Goal: Information Seeking & Learning: Learn about a topic

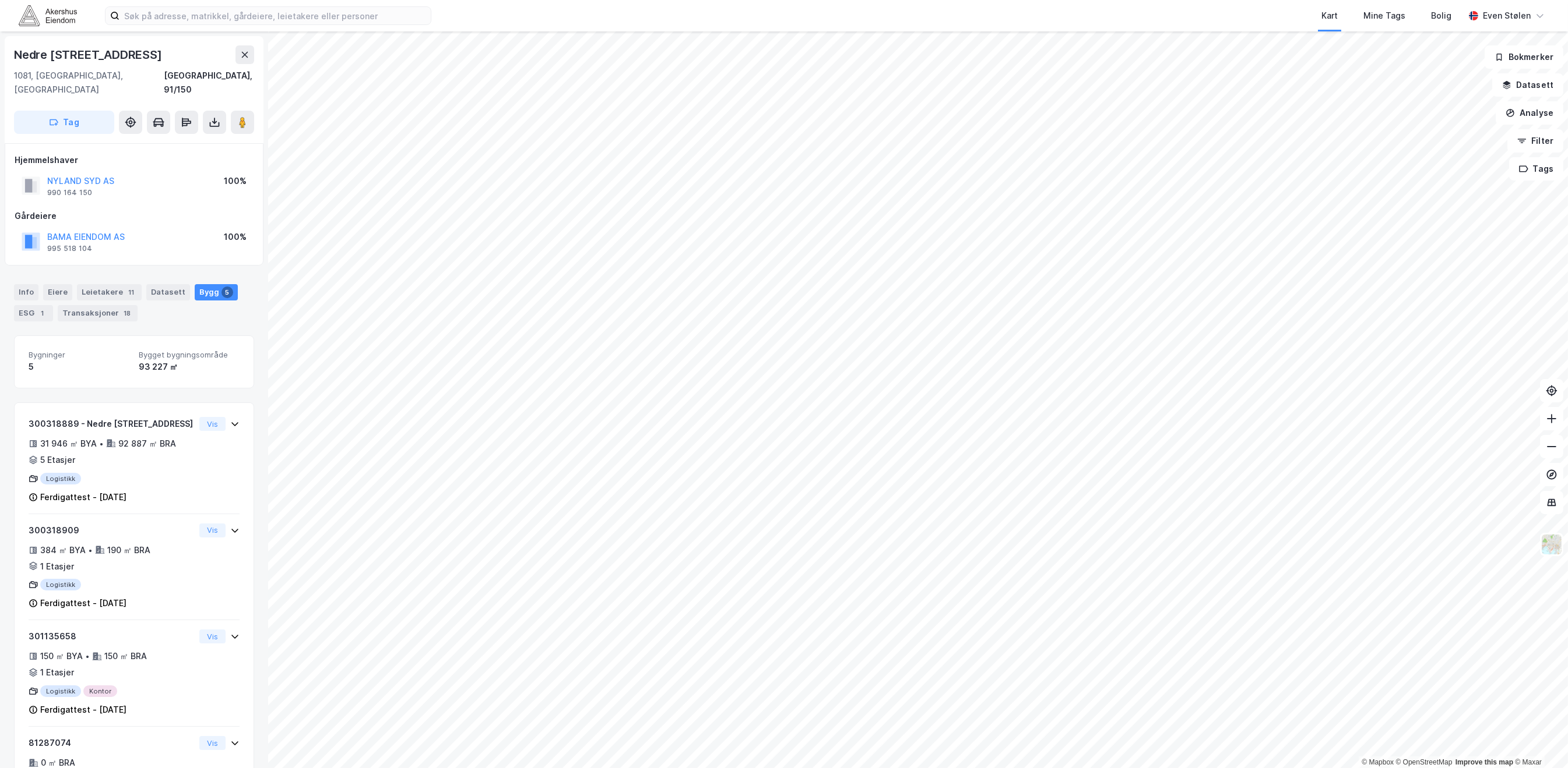
click at [41, 10] on img at bounding box center [48, 16] width 58 height 21
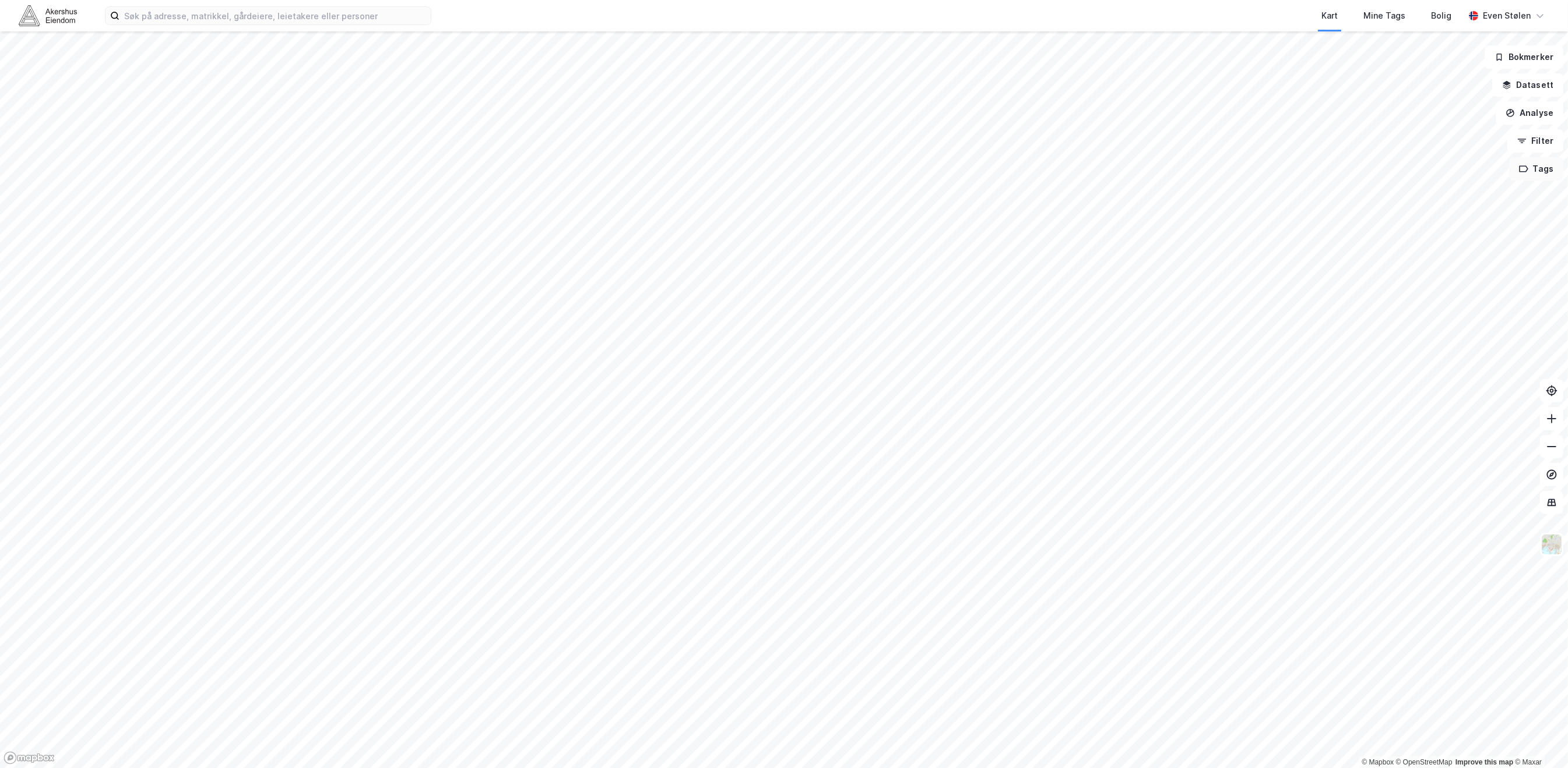
click at [1547, 171] on button "Tags" at bounding box center [1535, 169] width 54 height 24
click at [1395, 195] on div "Logistikk huber" at bounding box center [1375, 198] width 63 height 10
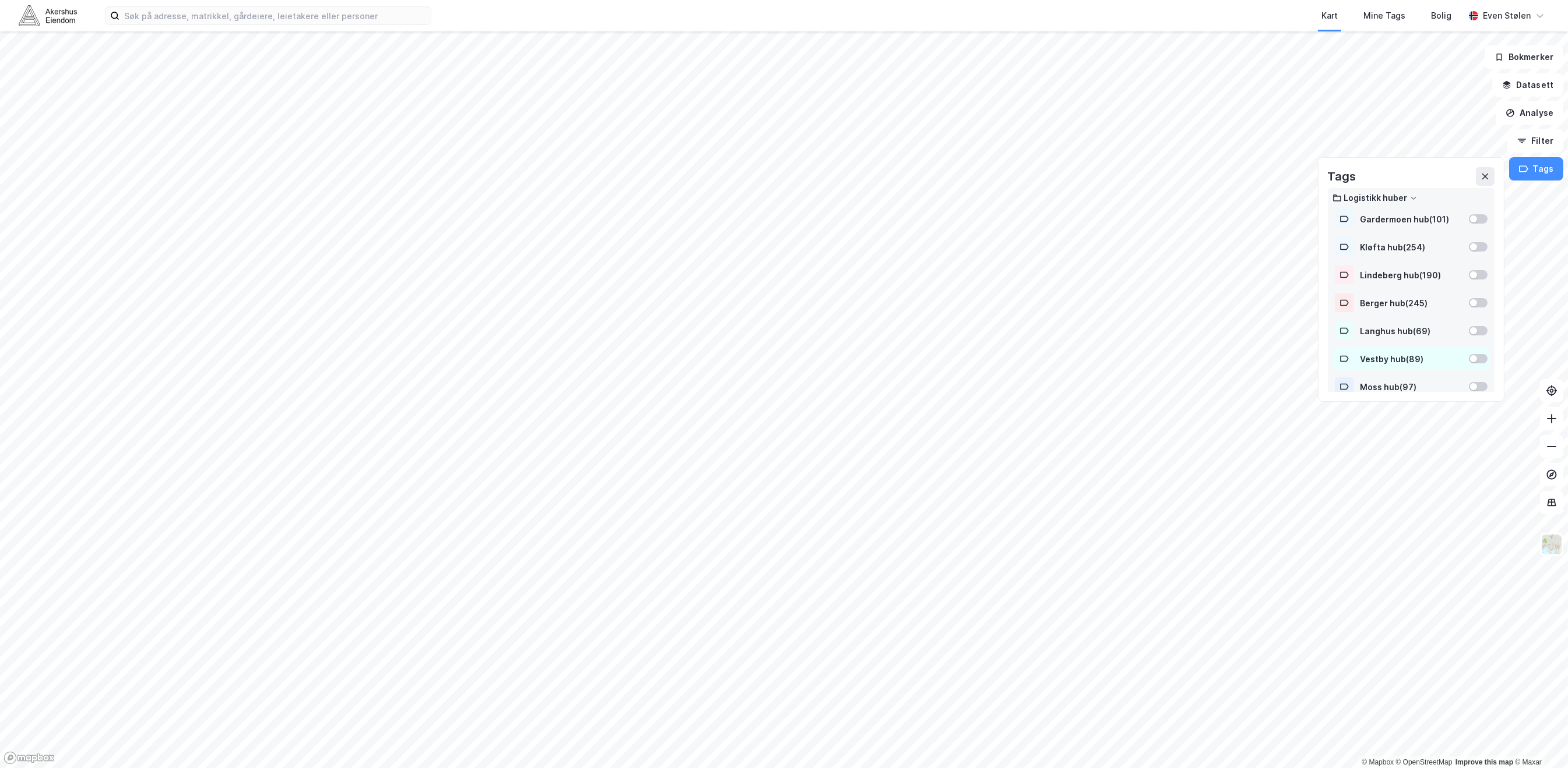
click at [1470, 358] on div at bounding box center [1473, 358] width 7 height 7
click at [1469, 738] on button "Vis" at bounding box center [1449, 738] width 97 height 19
click at [1357, 719] on div at bounding box center [1349, 712] width 19 height 19
click at [1381, 718] on div "Vestby hub" at bounding box center [1383, 717] width 42 height 9
click at [1380, 716] on div "Vestby hub" at bounding box center [1383, 717] width 42 height 9
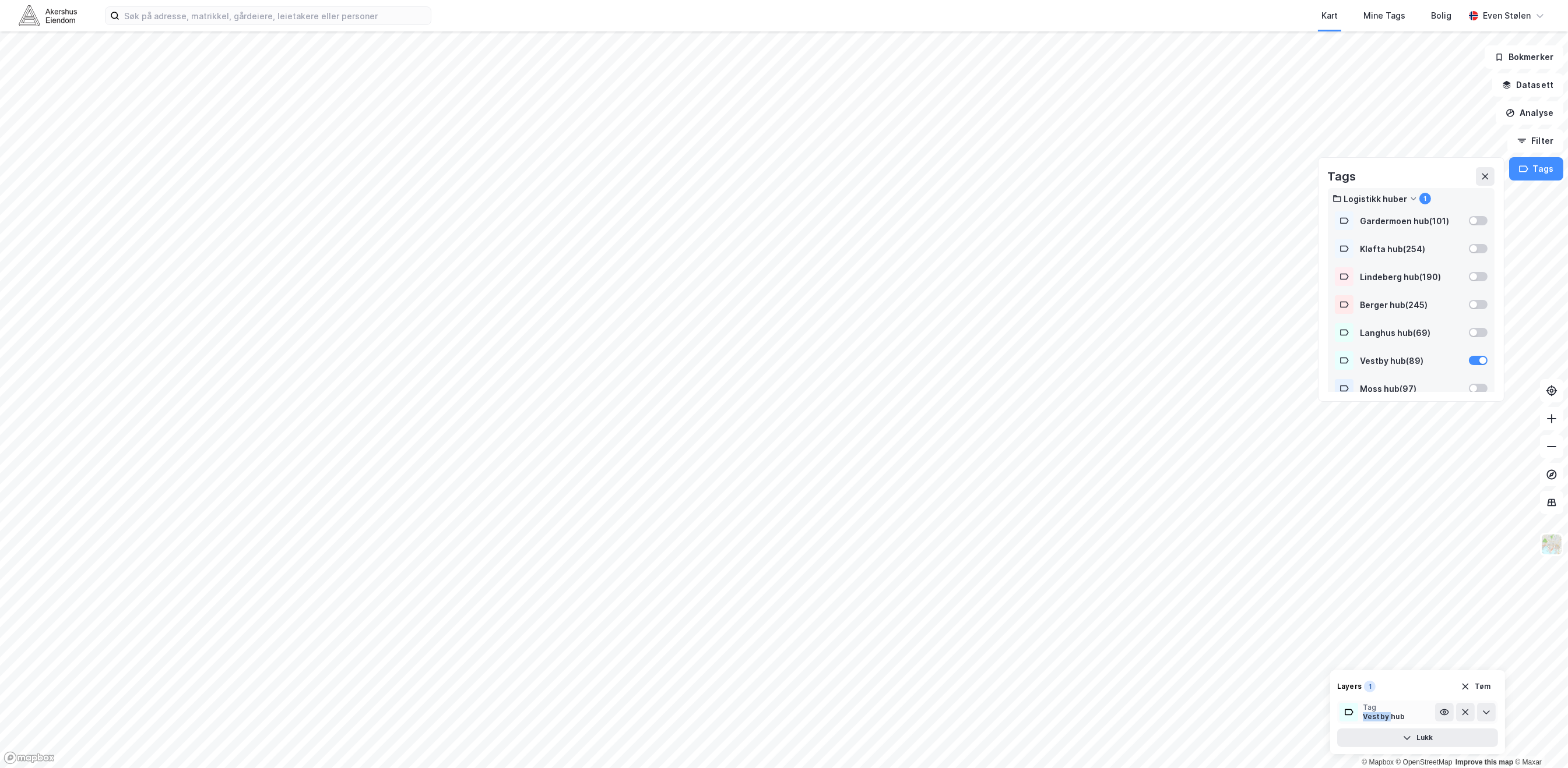
click at [1380, 716] on div "Vestby hub" at bounding box center [1383, 717] width 42 height 9
click at [1378, 716] on div "Vestby hub" at bounding box center [1383, 717] width 42 height 9
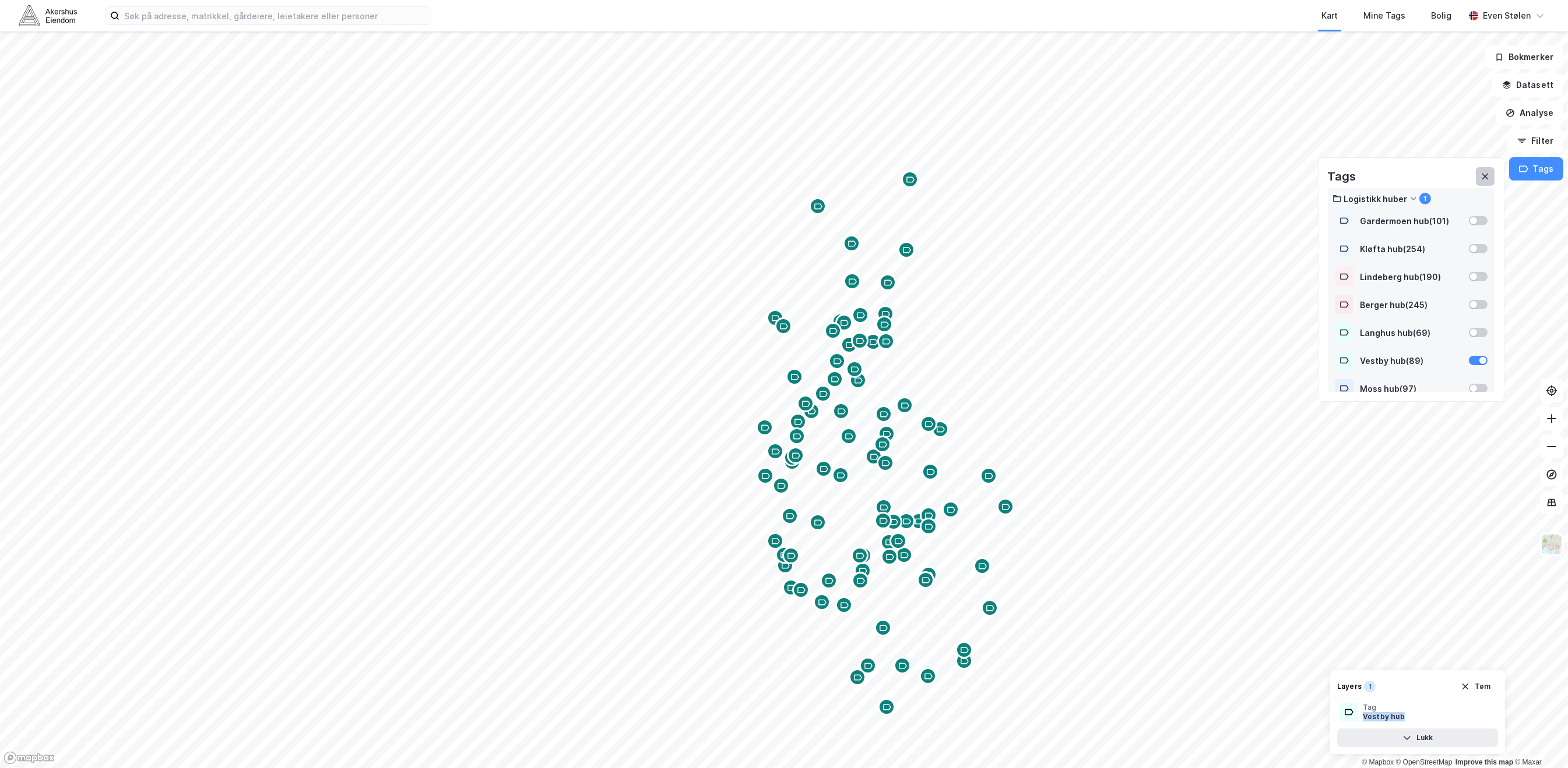
click at [1494, 174] on button at bounding box center [1485, 176] width 19 height 19
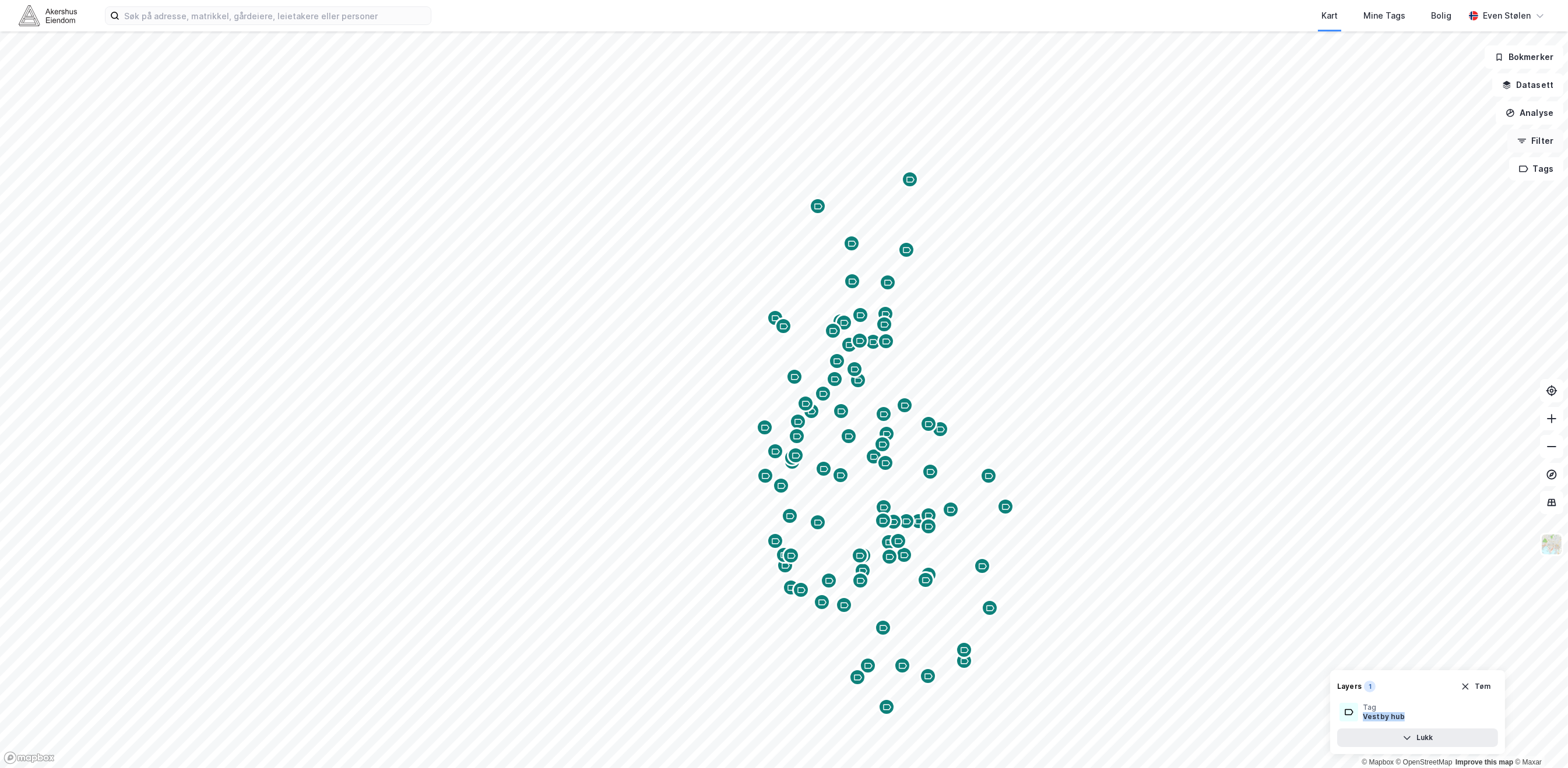
click at [1546, 139] on button "Filter" at bounding box center [1535, 140] width 56 height 24
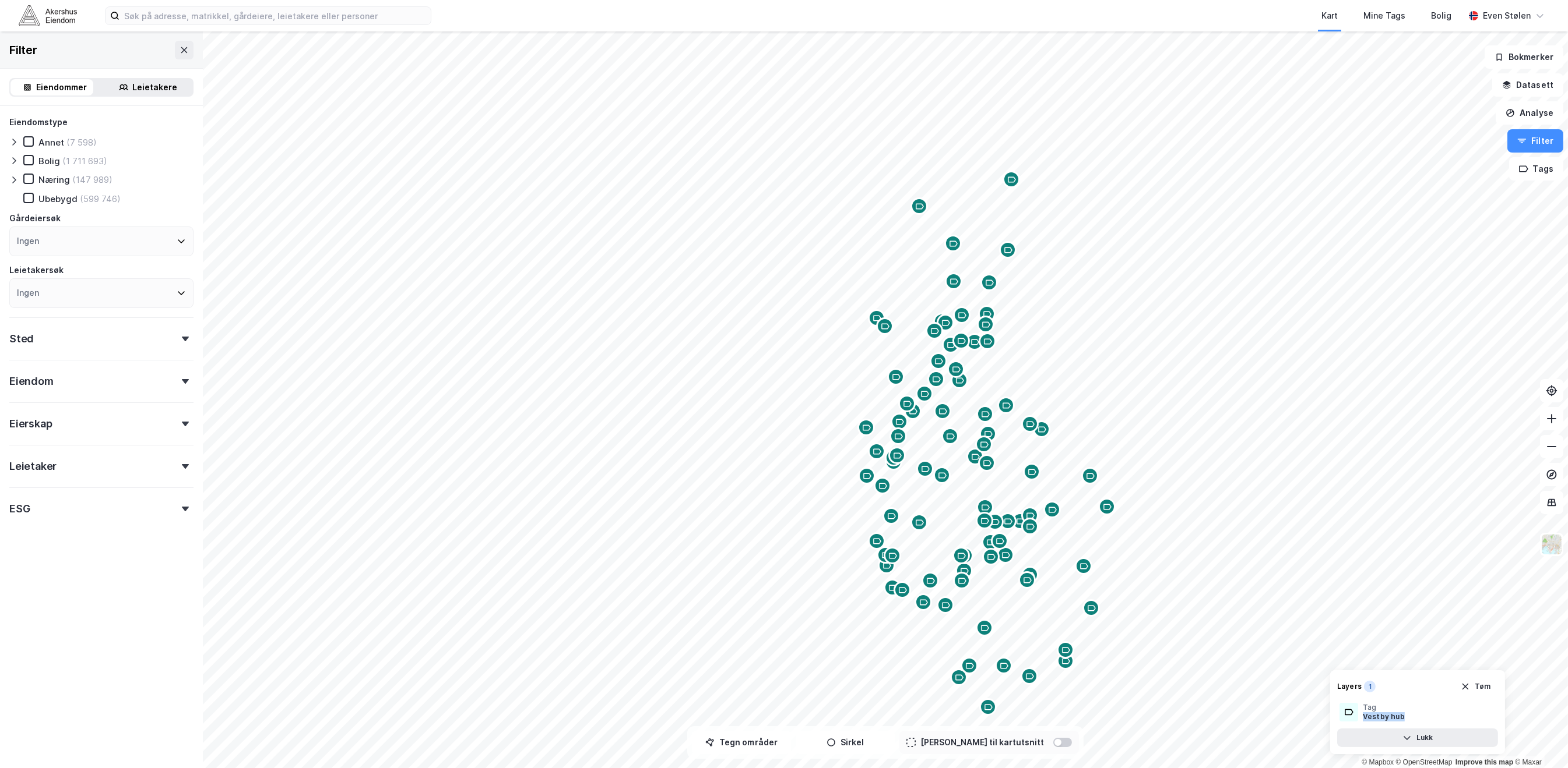
click at [10, 177] on icon at bounding box center [14, 180] width 9 height 9
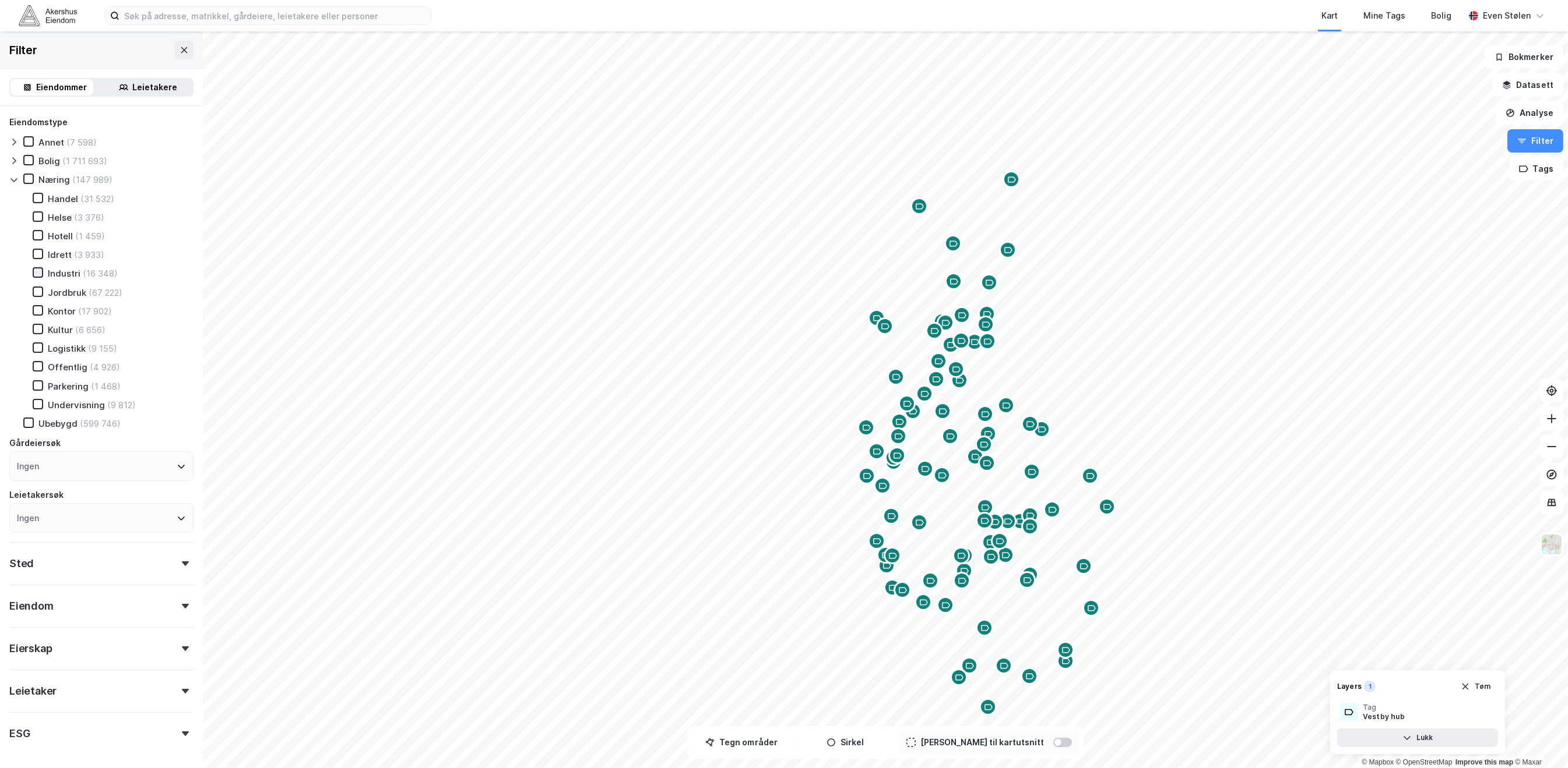
click at [38, 270] on icon at bounding box center [38, 272] width 7 height 4
click at [41, 344] on icon at bounding box center [38, 348] width 8 height 8
click at [25, 420] on icon at bounding box center [28, 422] width 7 height 4
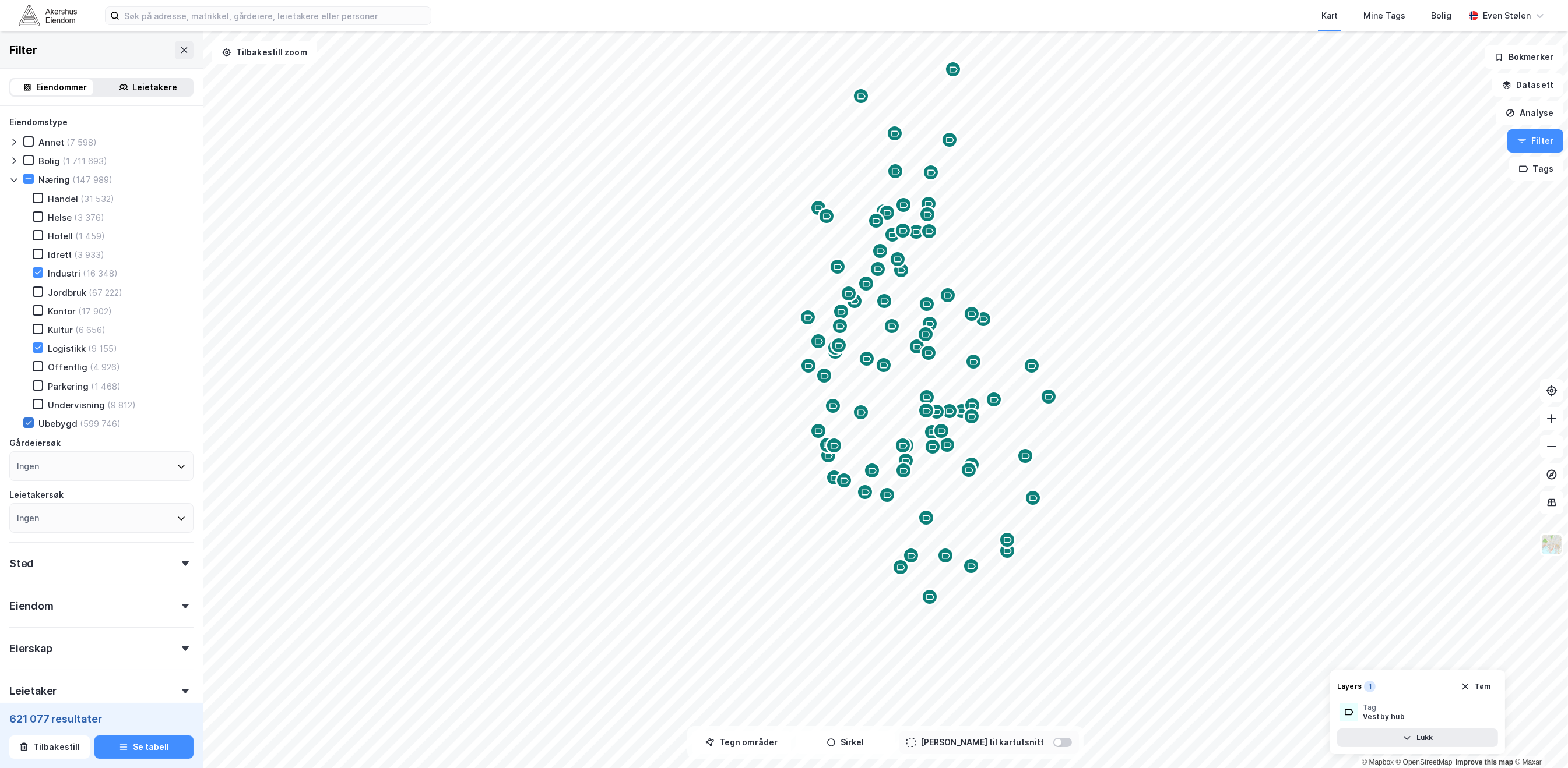
click at [28, 418] on icon at bounding box center [28, 422] width 8 height 8
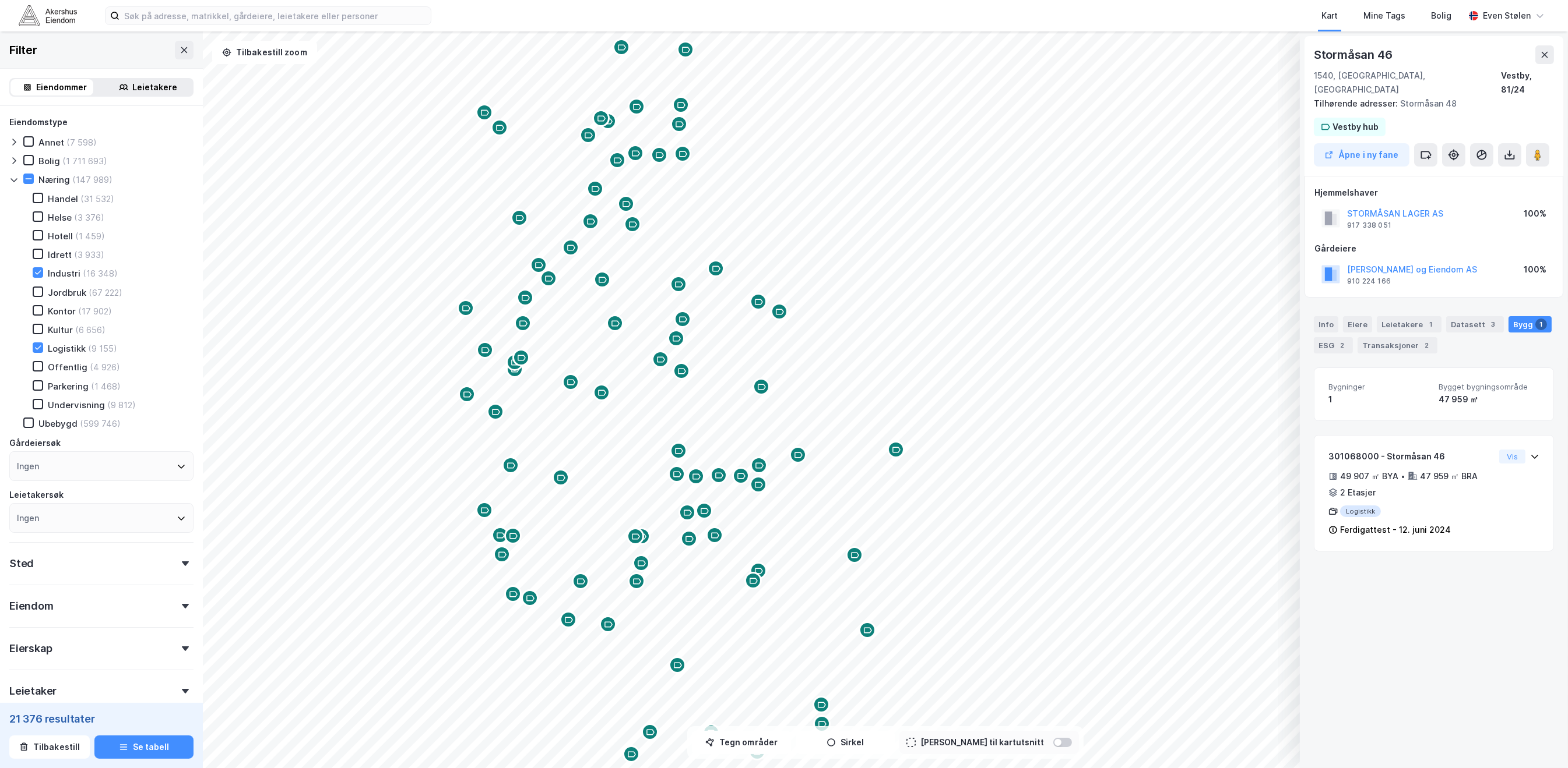
click at [152, 756] on button "Se tabell" at bounding box center [143, 747] width 99 height 24
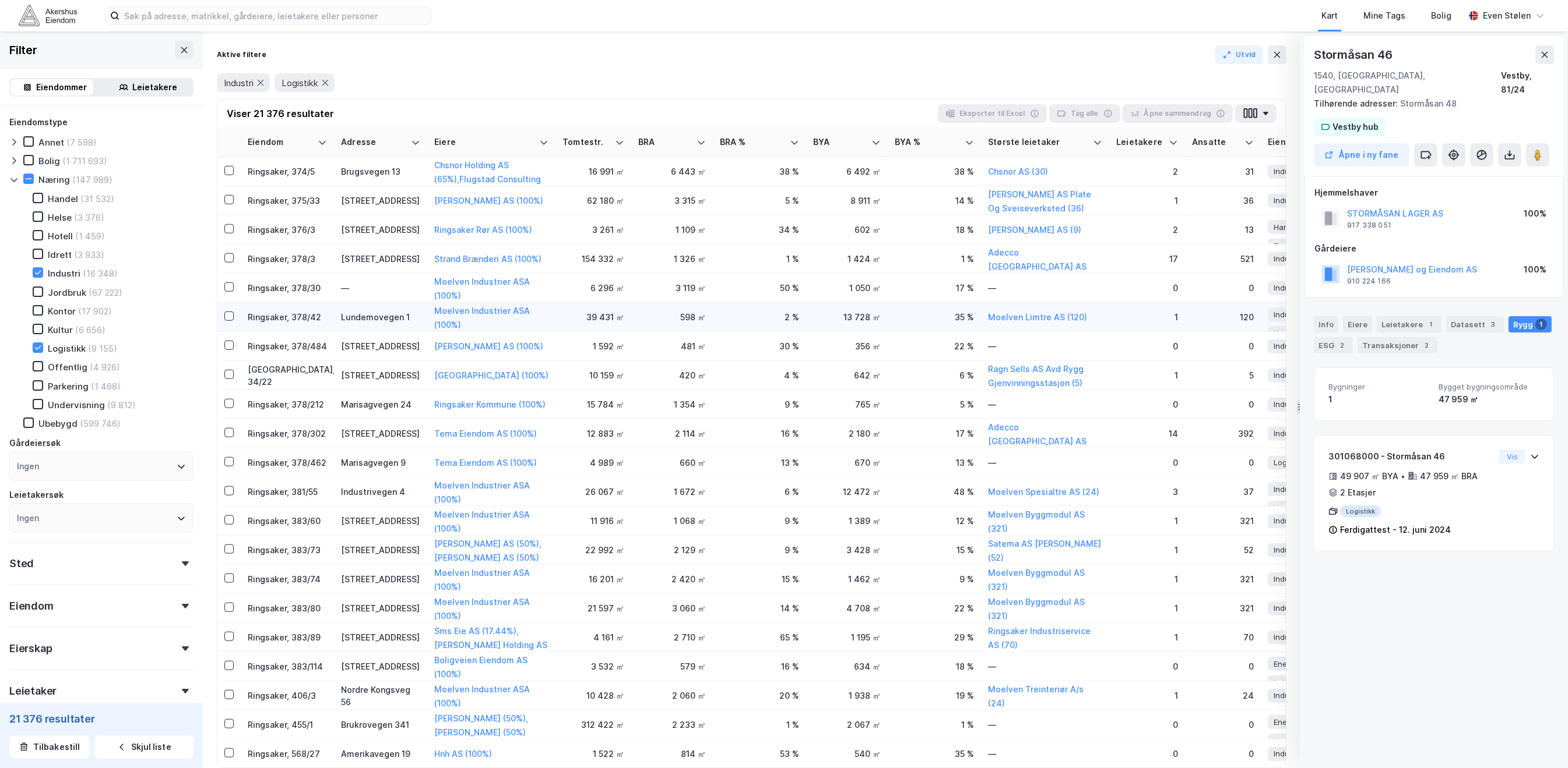
scroll to position [3572, 0]
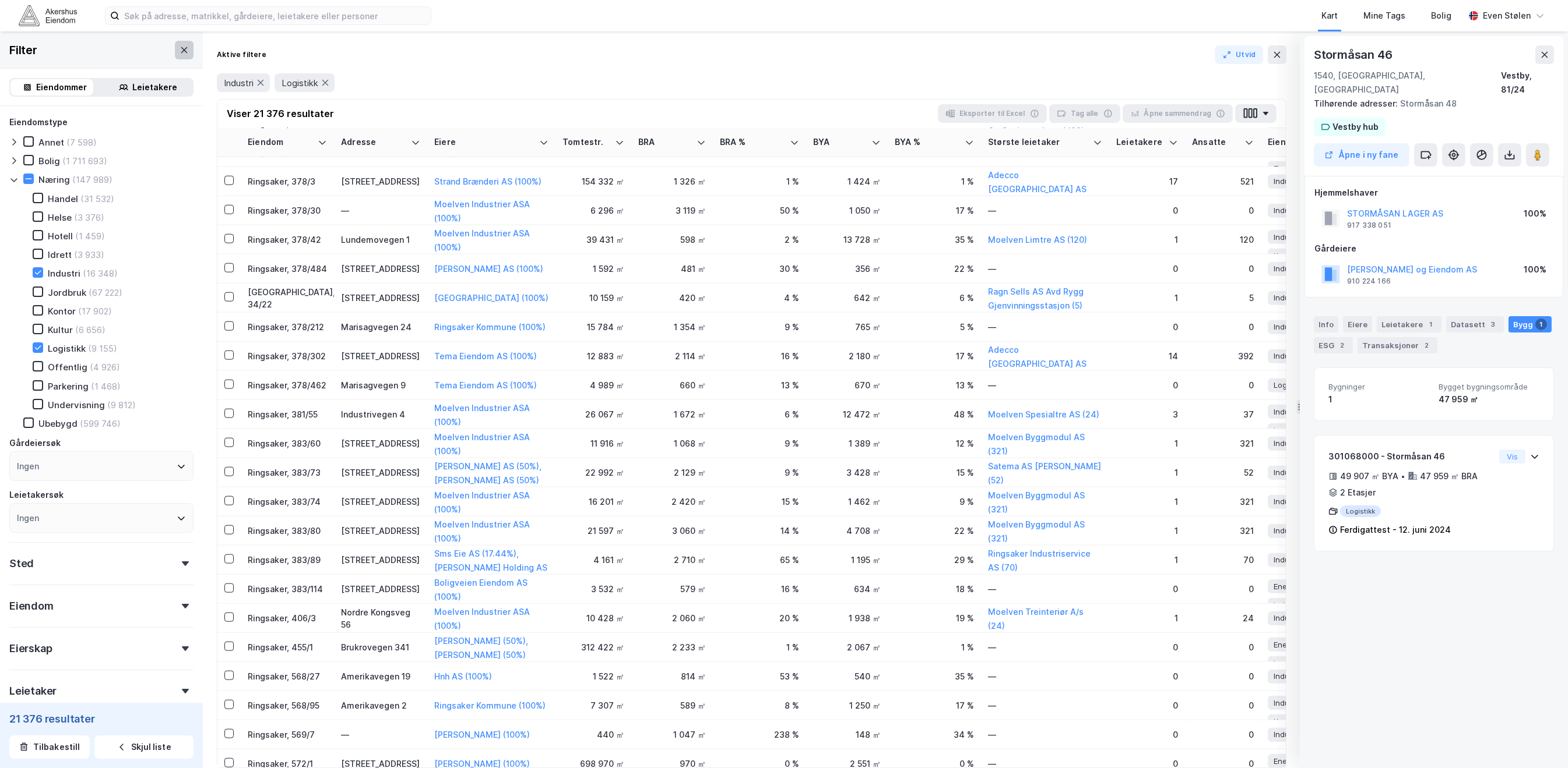
click at [179, 50] on icon at bounding box center [184, 50] width 9 height 9
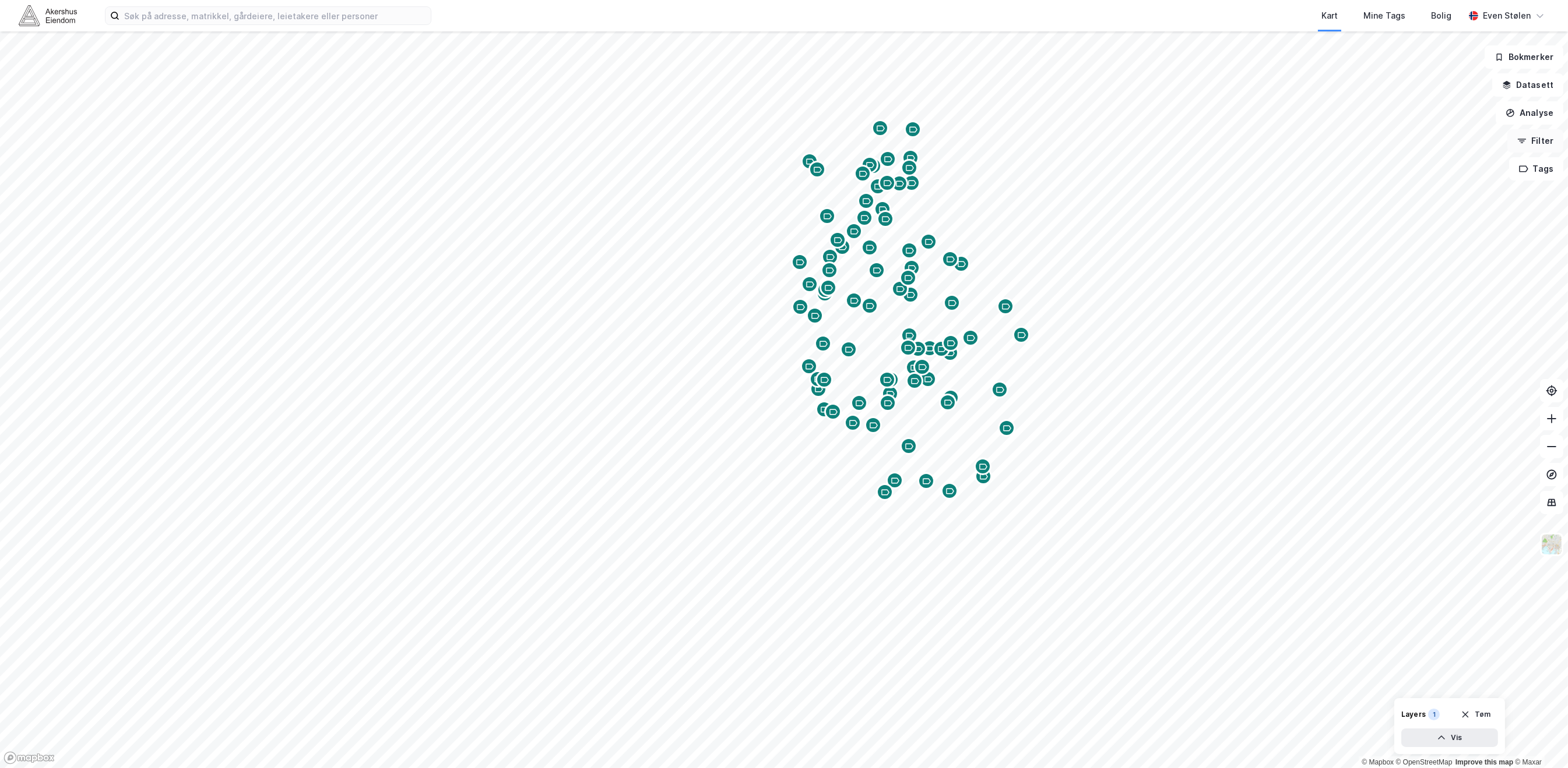
click at [1541, 142] on button "Filter" at bounding box center [1535, 140] width 56 height 24
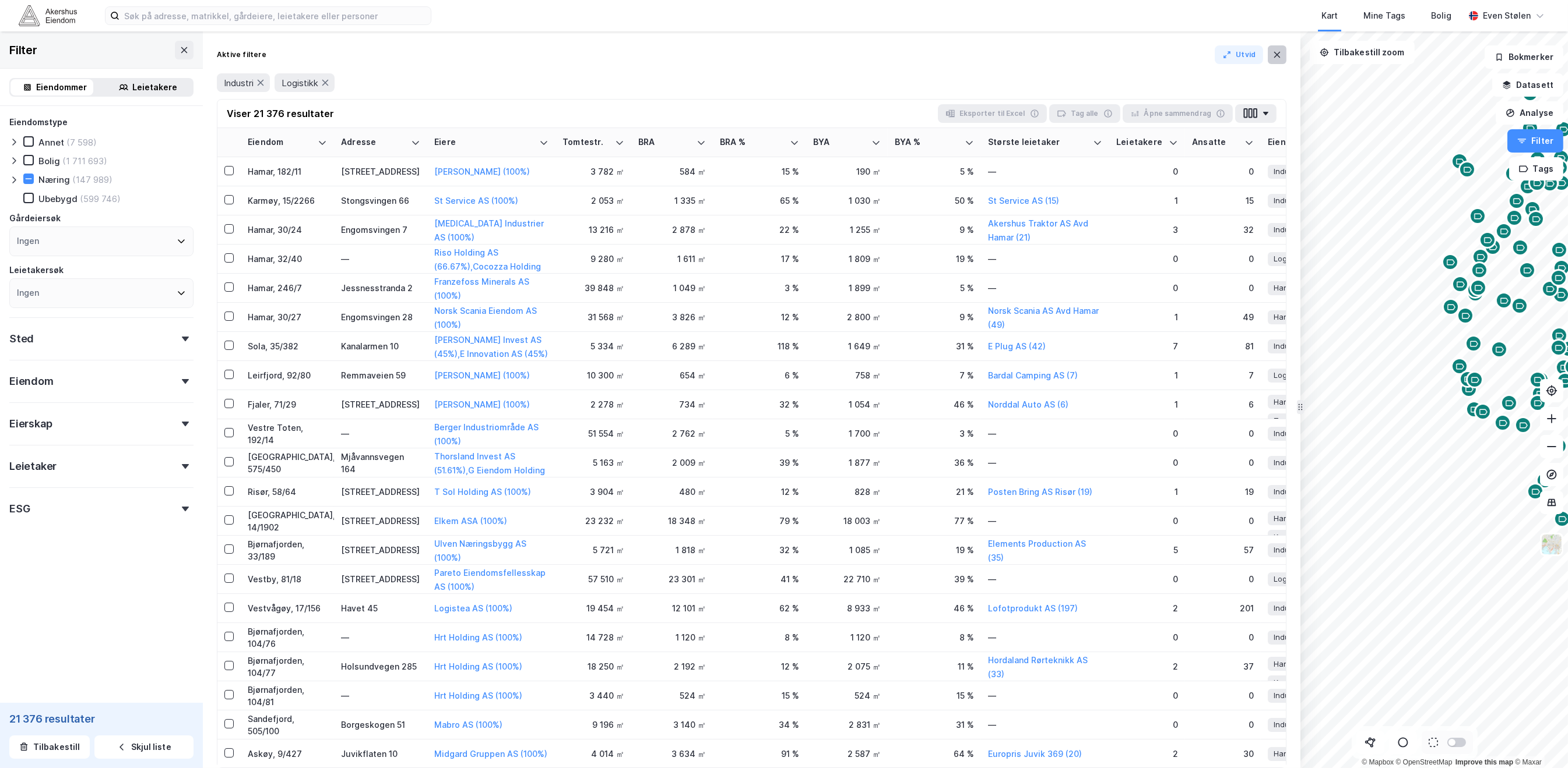
click at [1269, 52] on button at bounding box center [1278, 55] width 19 height 19
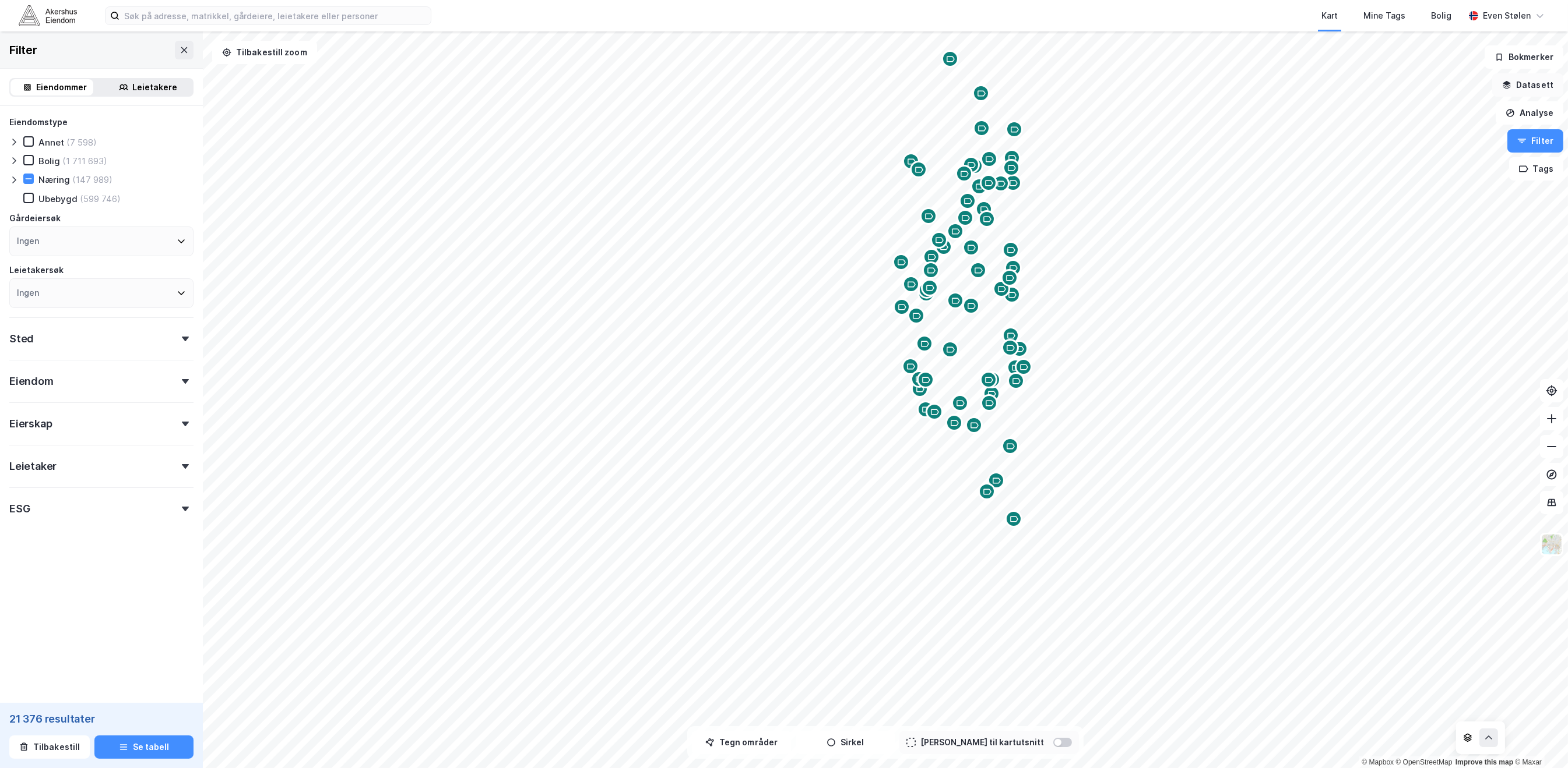
click at [1530, 88] on button "Datasett" at bounding box center [1527, 85] width 71 height 24
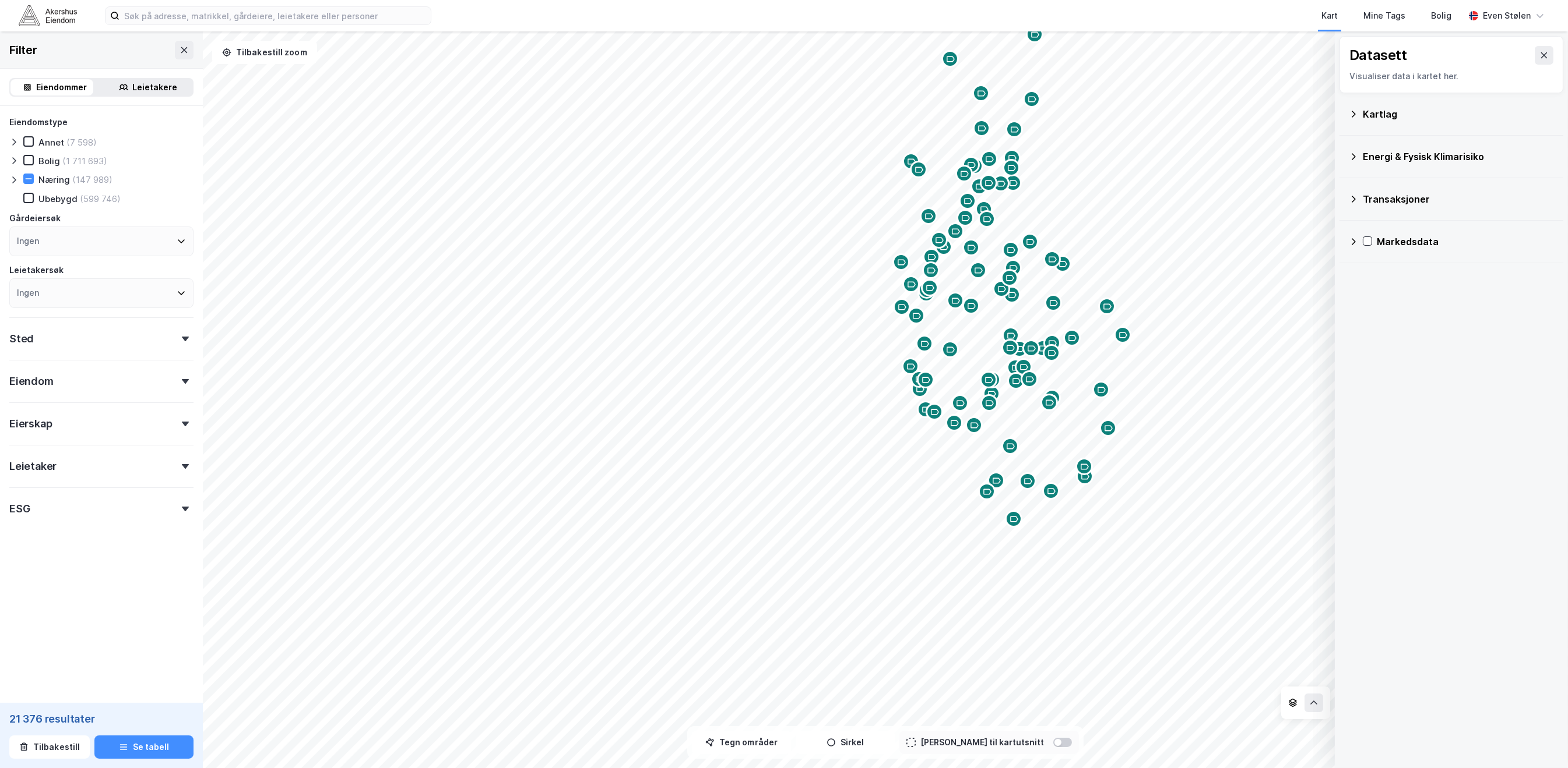
click at [1355, 120] on div "Kartlag" at bounding box center [1451, 114] width 206 height 28
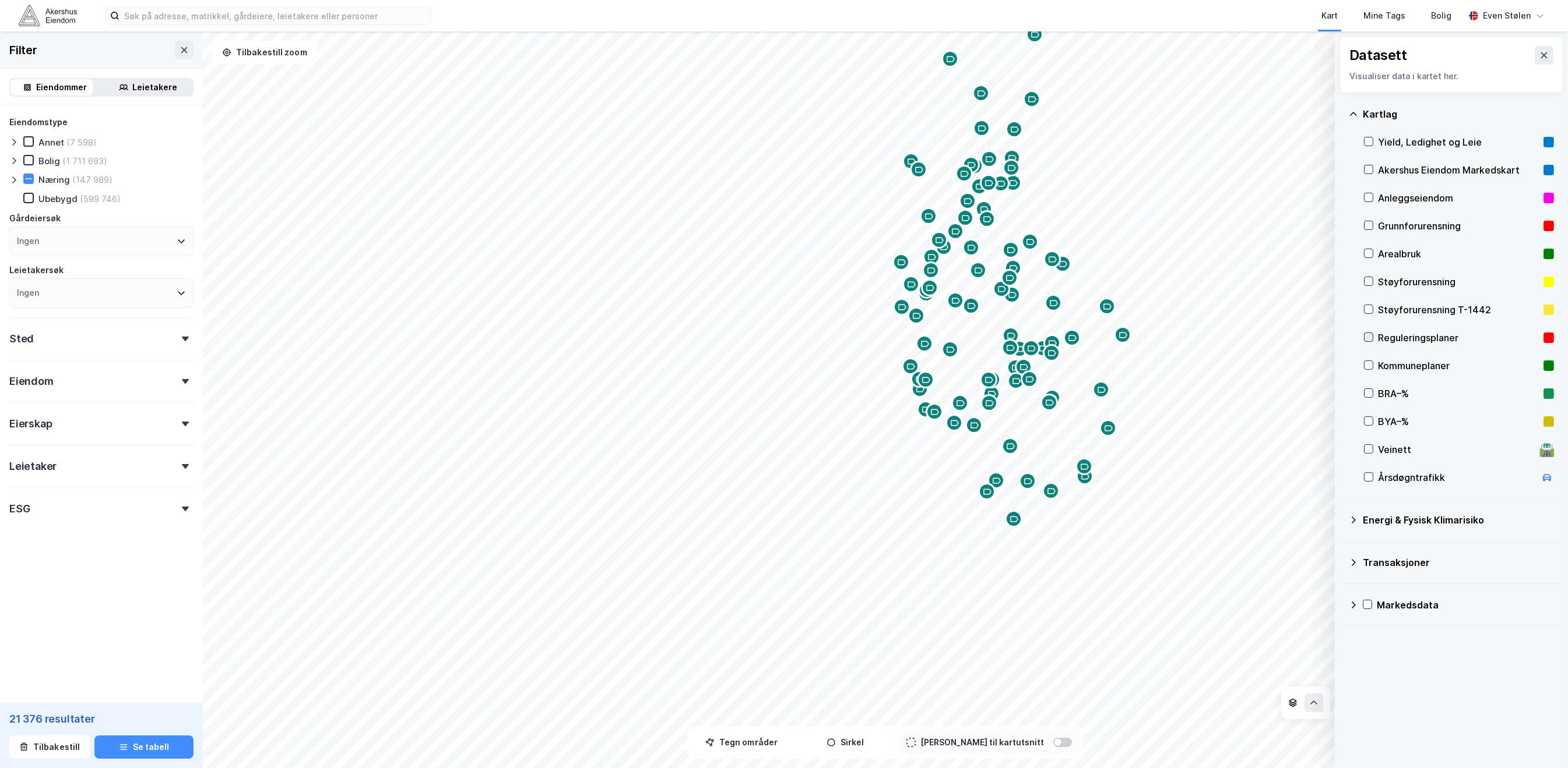
click at [1372, 339] on icon at bounding box center [1368, 337] width 8 height 8
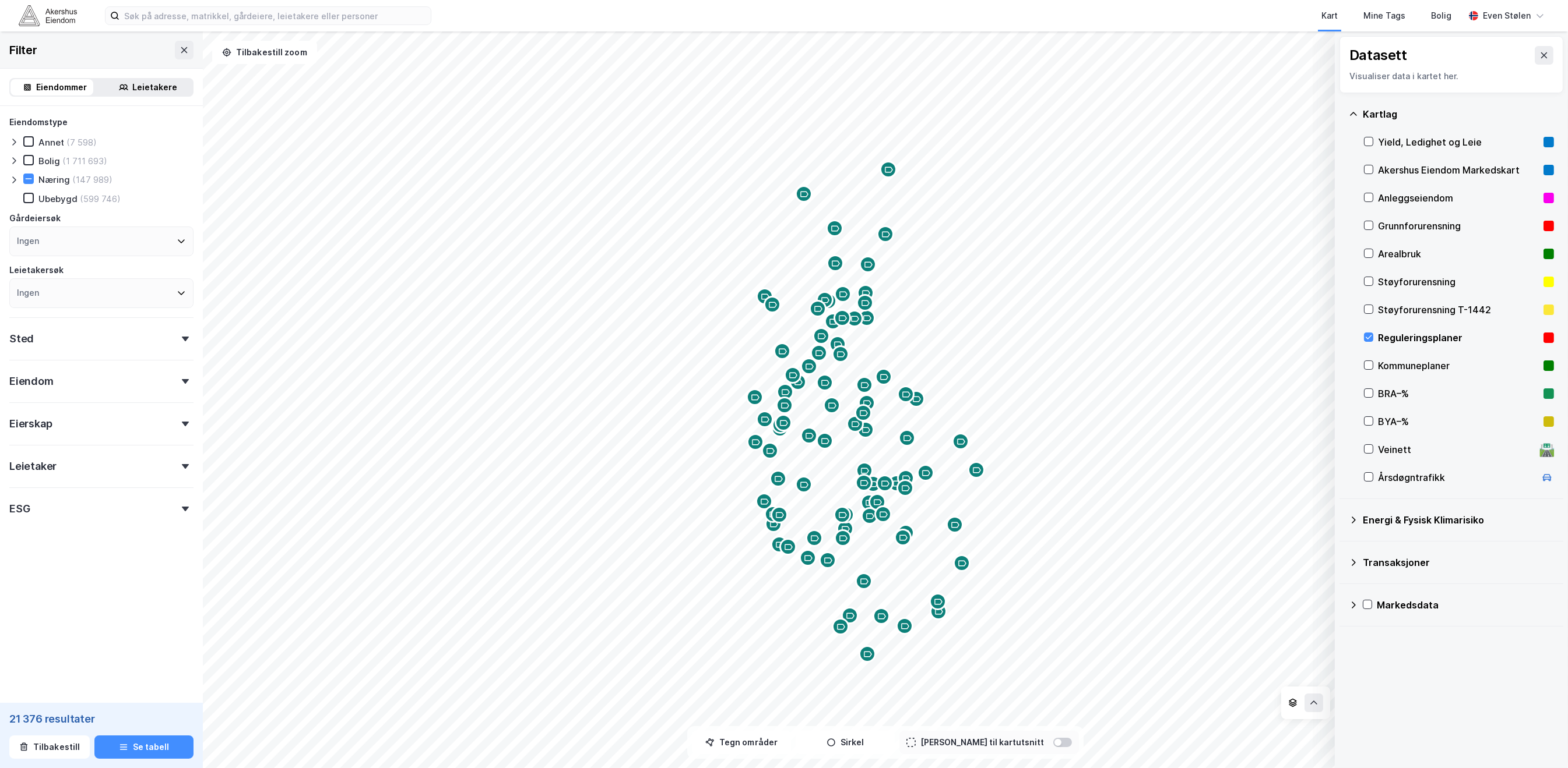
click at [1367, 319] on div "Yield, Ledighet og Leie Akershus Eiendom Markedskart Anleggseiendom Grunnforure…" at bounding box center [1459, 310] width 190 height 364
click at [1368, 337] on icon at bounding box center [1368, 337] width 8 height 8
click at [1367, 366] on icon at bounding box center [1368, 365] width 8 height 8
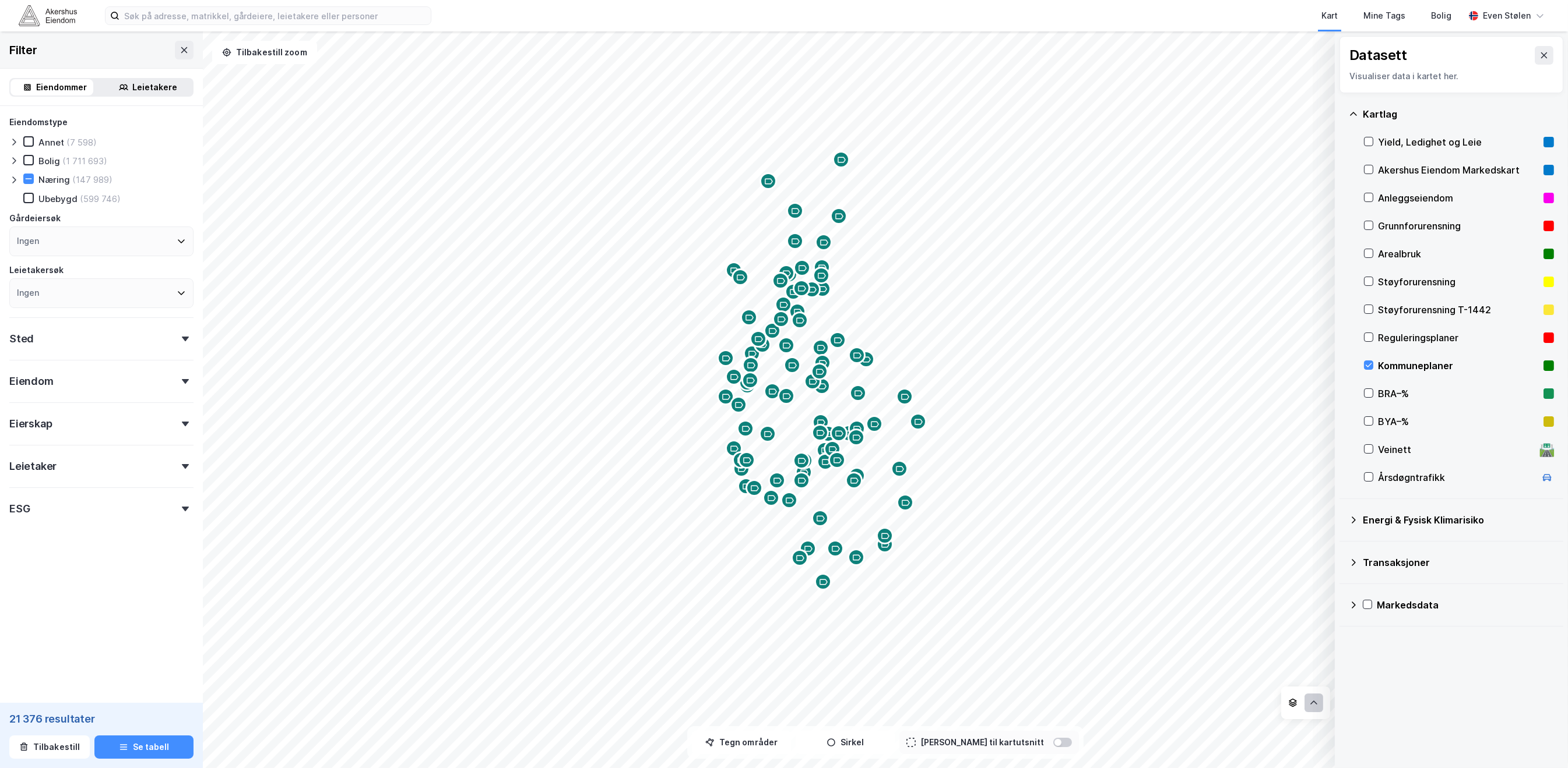
click at [1315, 709] on button at bounding box center [1313, 703] width 19 height 19
click at [1315, 647] on icon at bounding box center [1312, 649] width 9 height 9
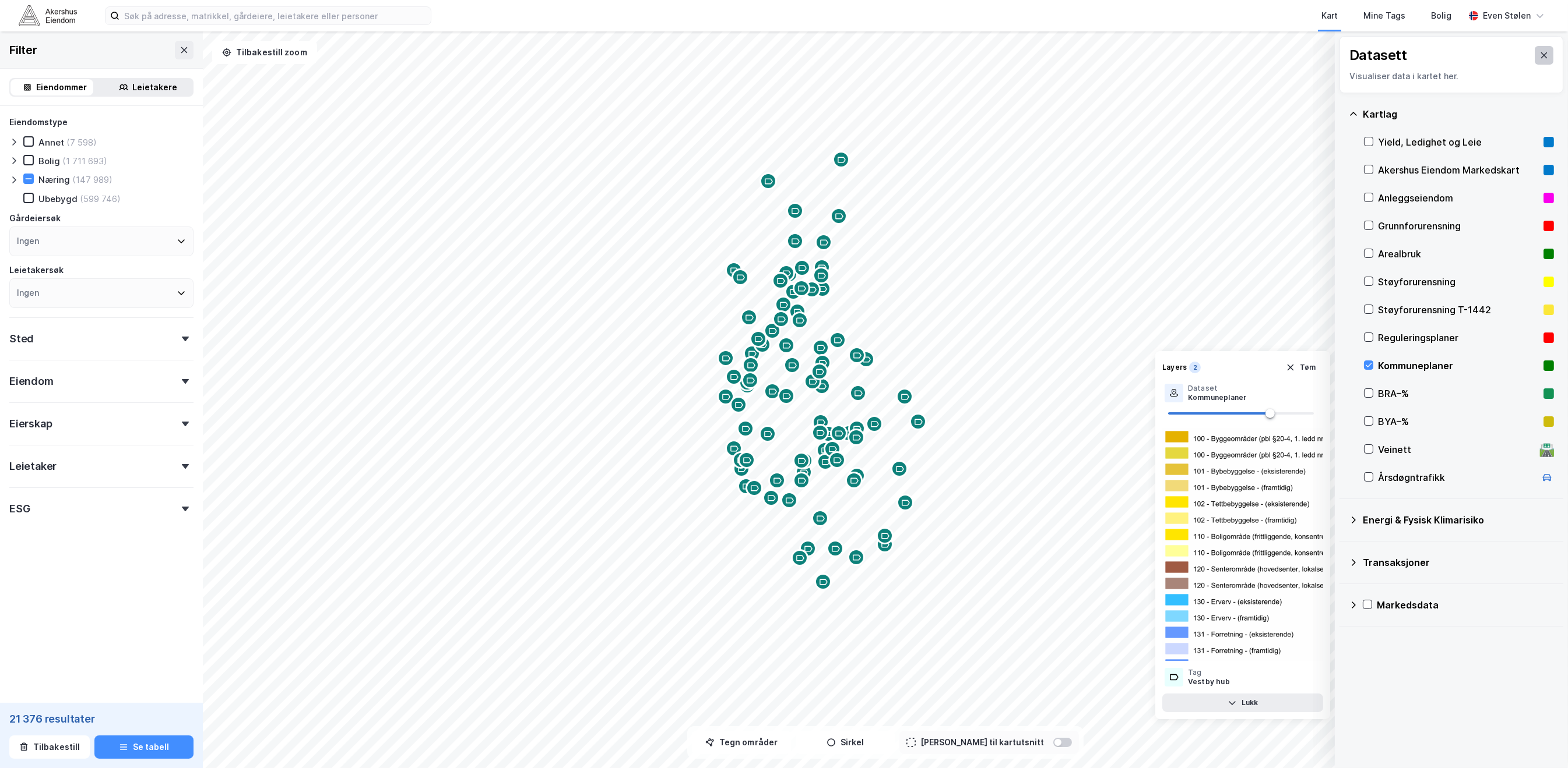
click at [1536, 52] on button at bounding box center [1544, 56] width 19 height 19
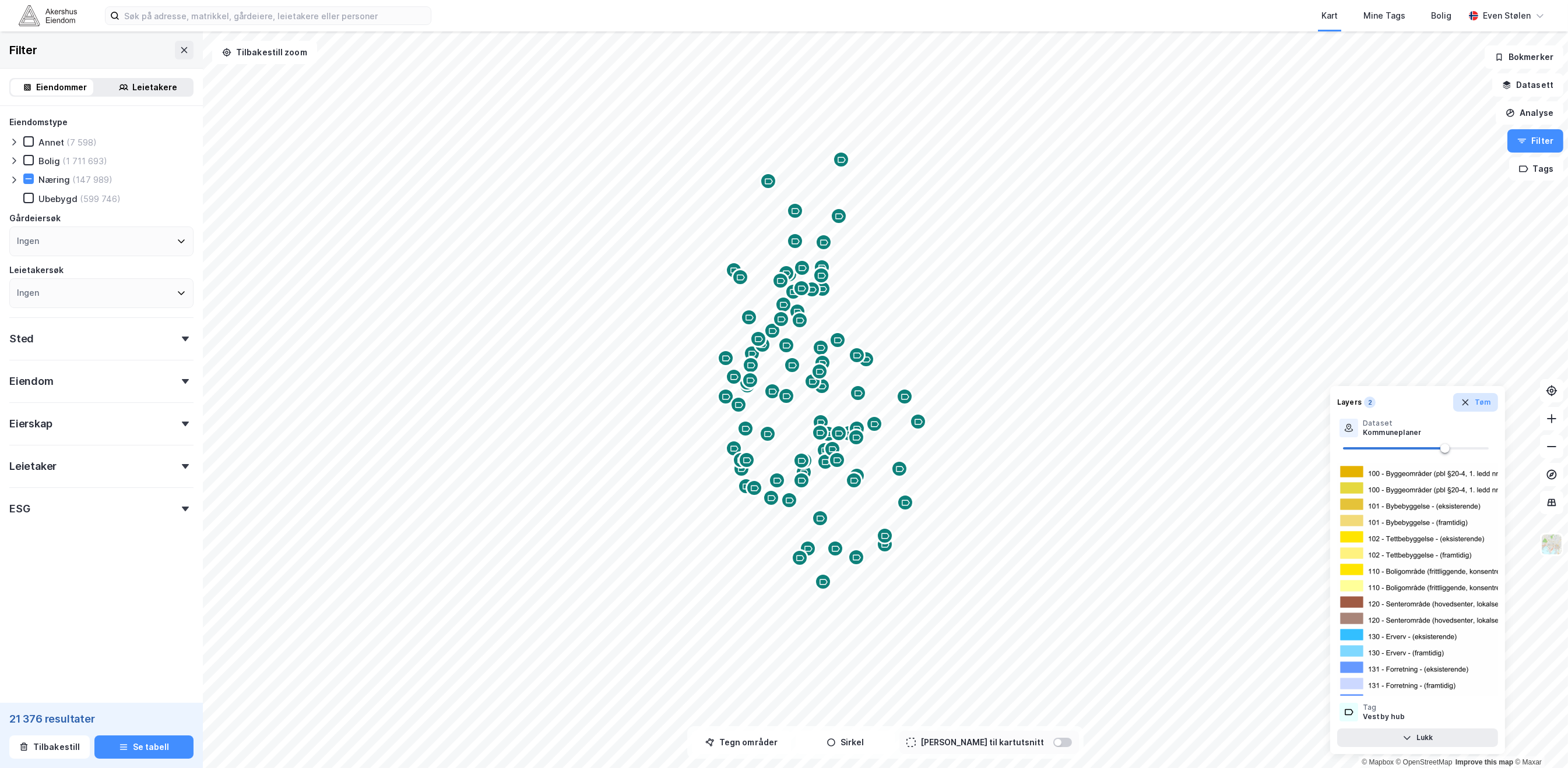
click at [1477, 406] on button "Tøm" at bounding box center [1476, 402] width 45 height 19
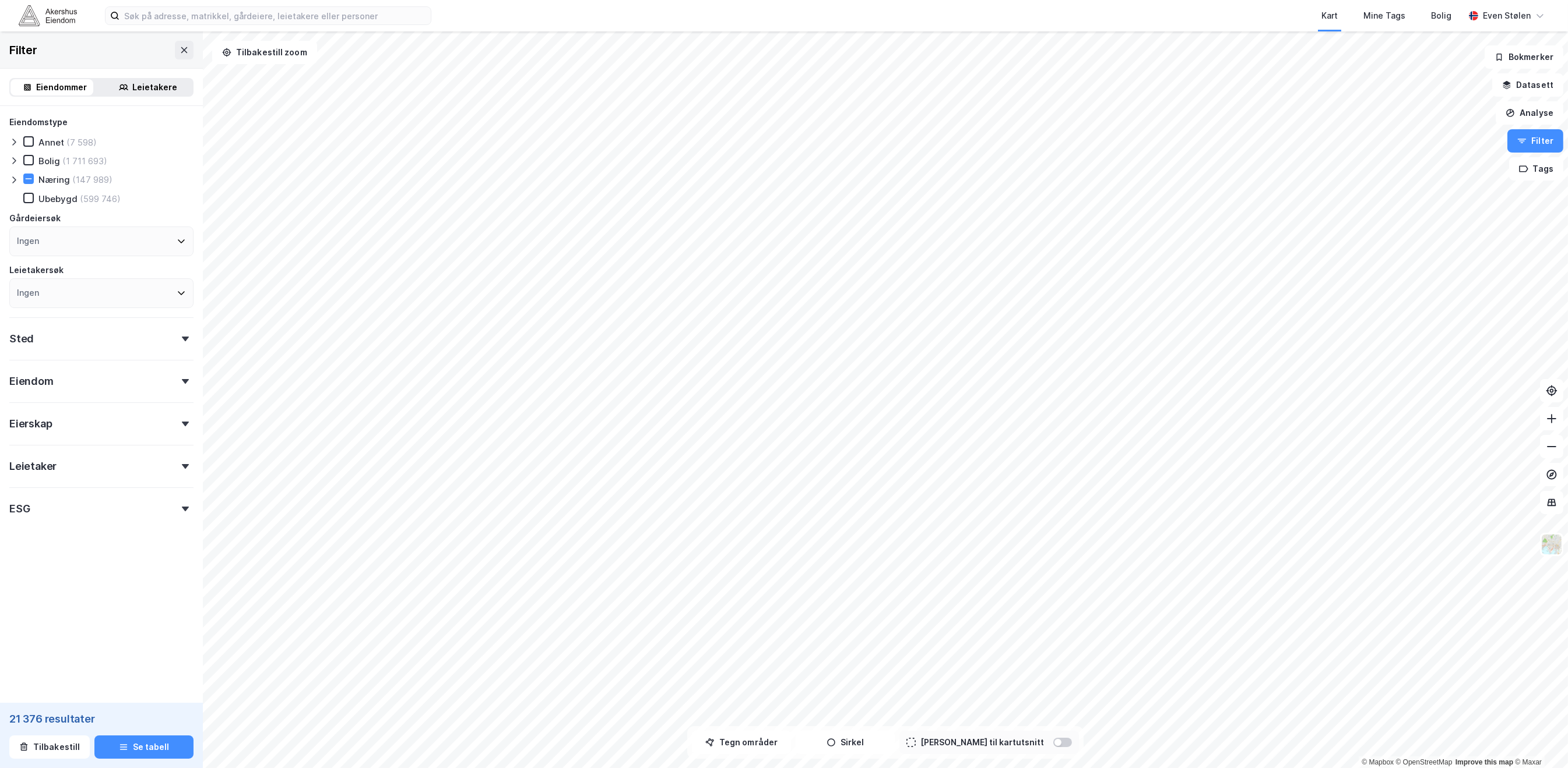
click at [146, 420] on div "Eierskap" at bounding box center [101, 418] width 184 height 33
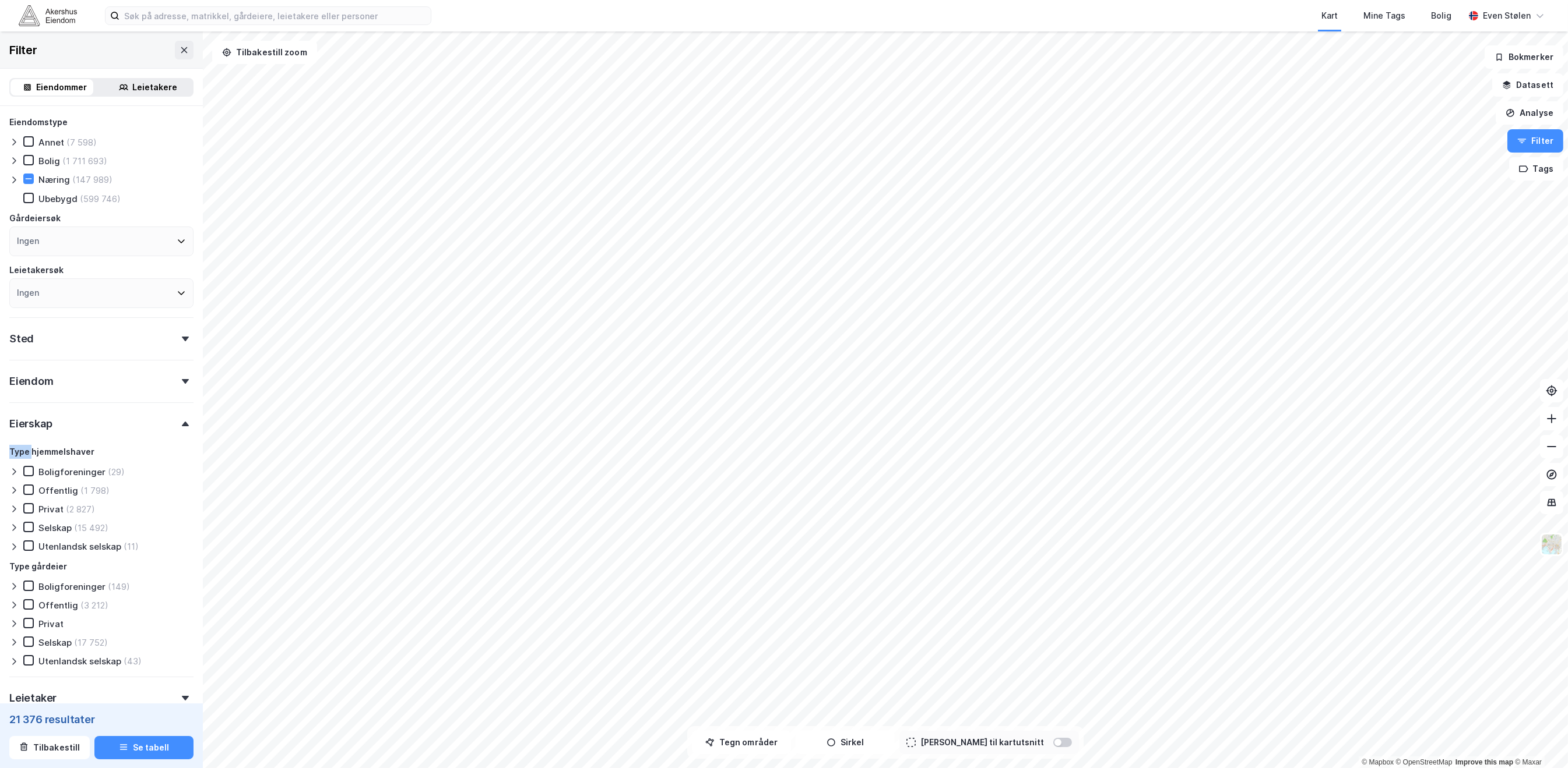
click at [146, 420] on div "Eierskap" at bounding box center [101, 418] width 184 height 33
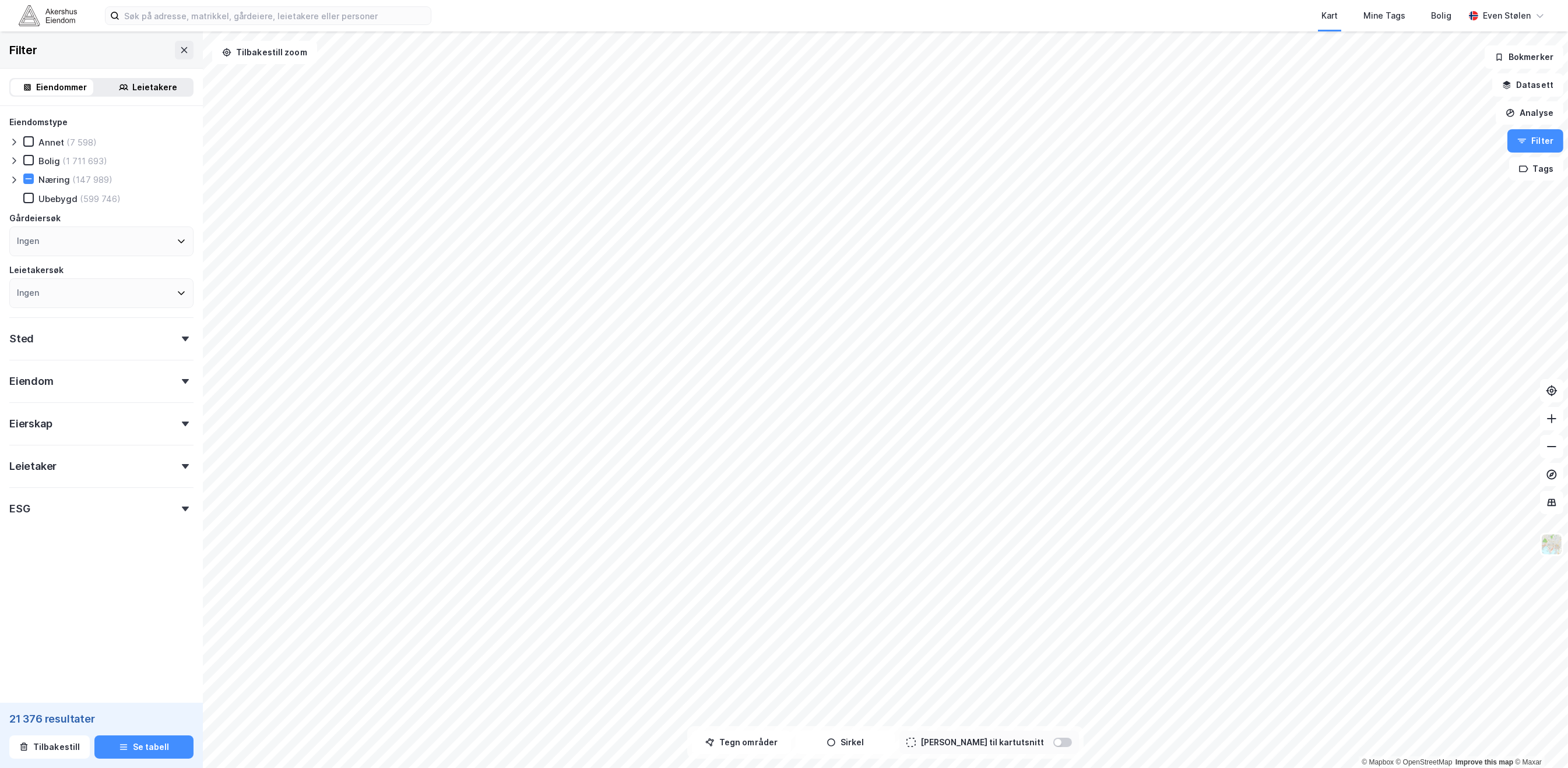
click at [137, 384] on div "Eiendom" at bounding box center [101, 376] width 184 height 33
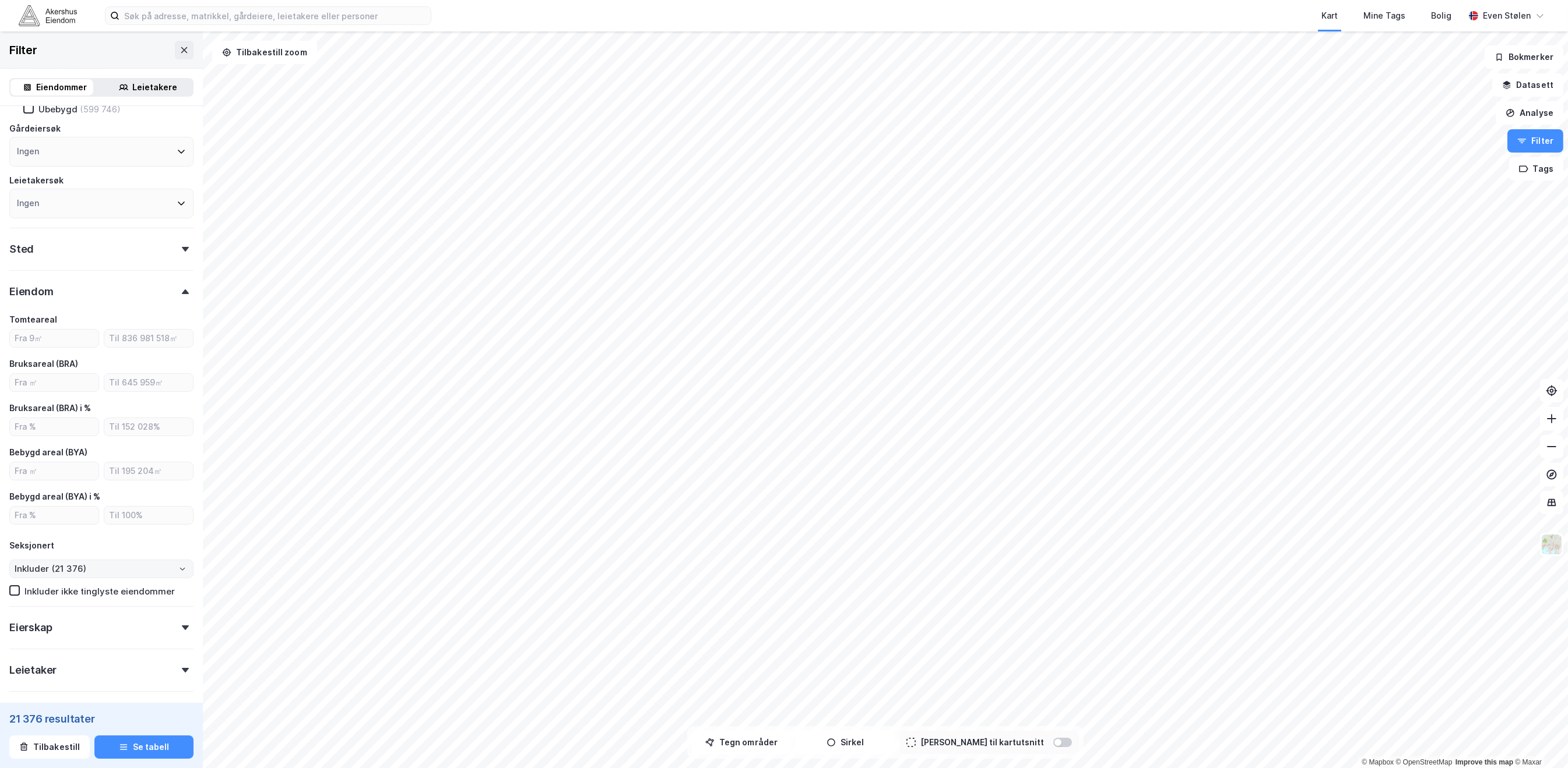
scroll to position [77, 0]
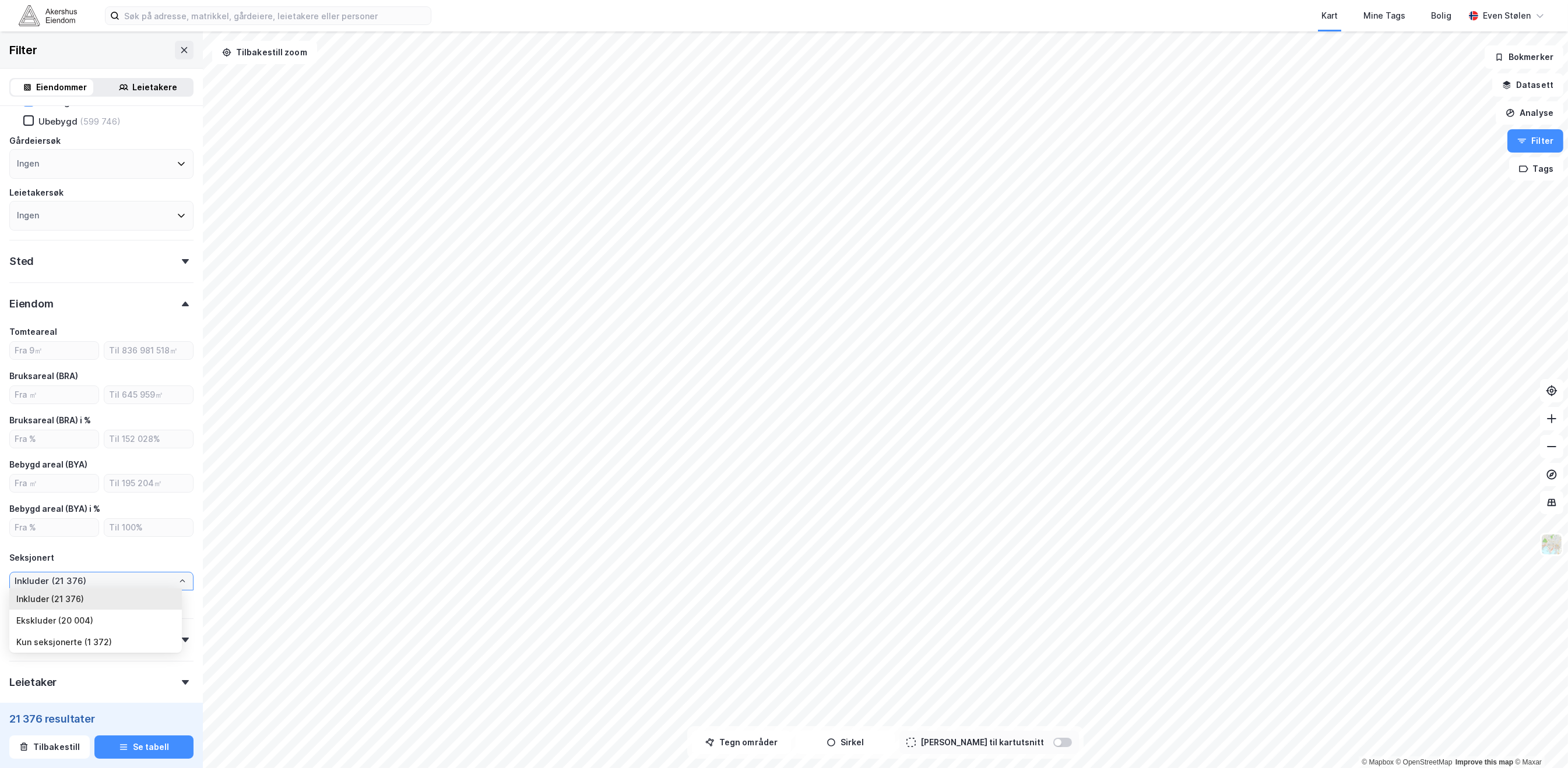
click at [106, 580] on input "Inkluder (21 376)" at bounding box center [102, 581] width 183 height 18
click at [125, 269] on div "Sted" at bounding box center [101, 256] width 184 height 33
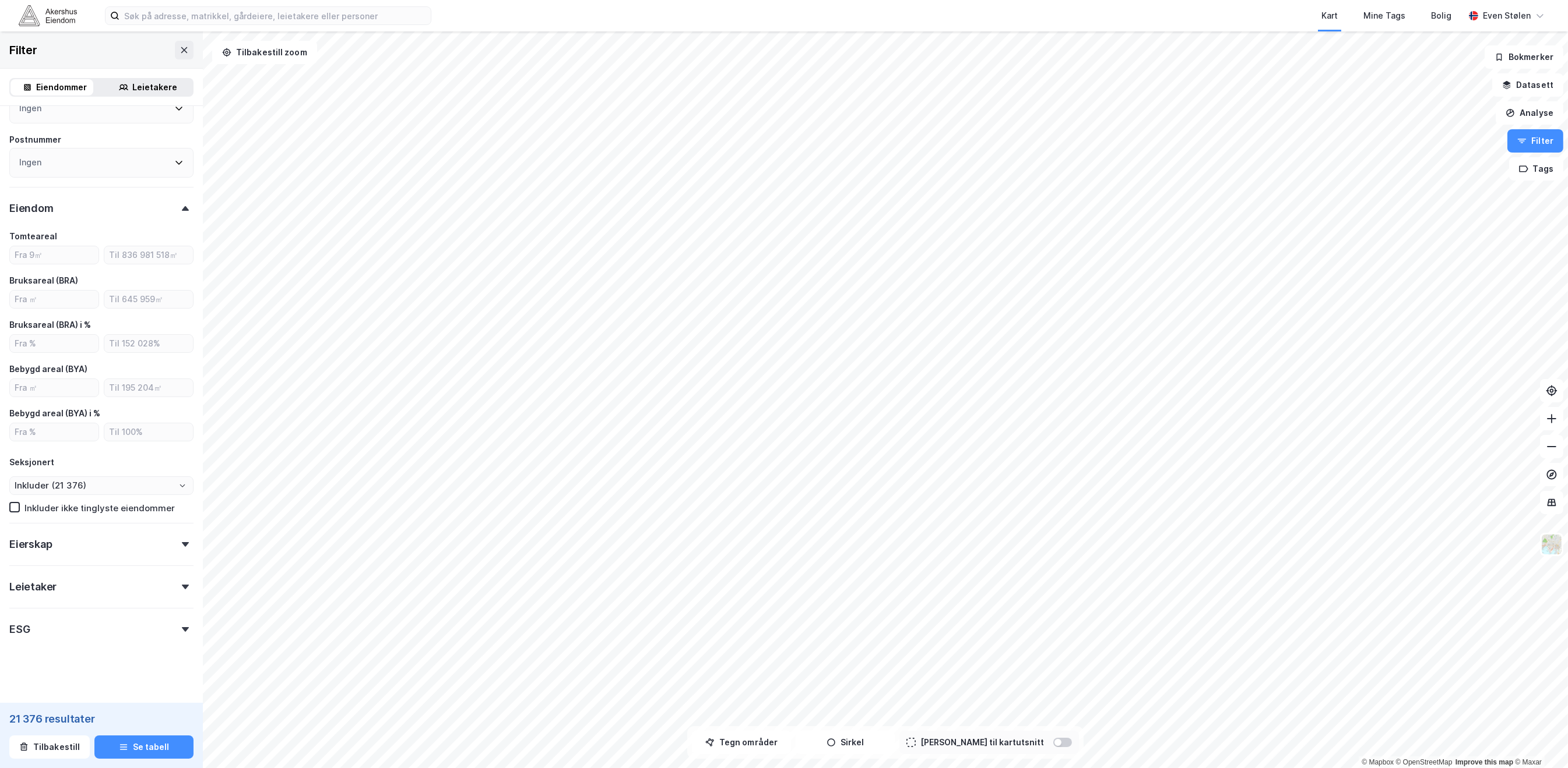
scroll to position [285, 0]
click at [114, 627] on div "ESG" at bounding box center [101, 621] width 184 height 33
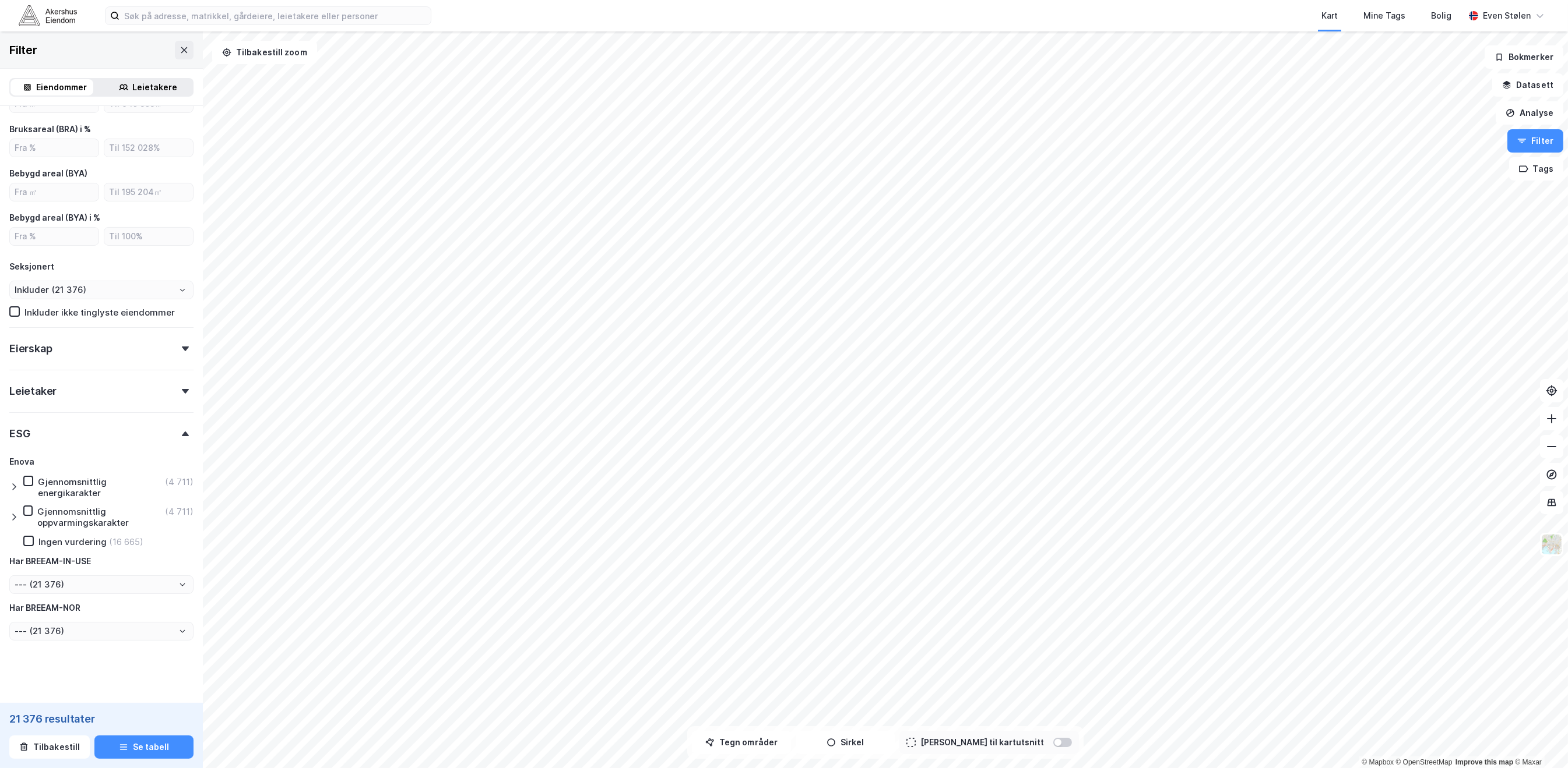
scroll to position [478, 0]
click at [131, 349] on div "Eierskap" at bounding box center [101, 343] width 184 height 33
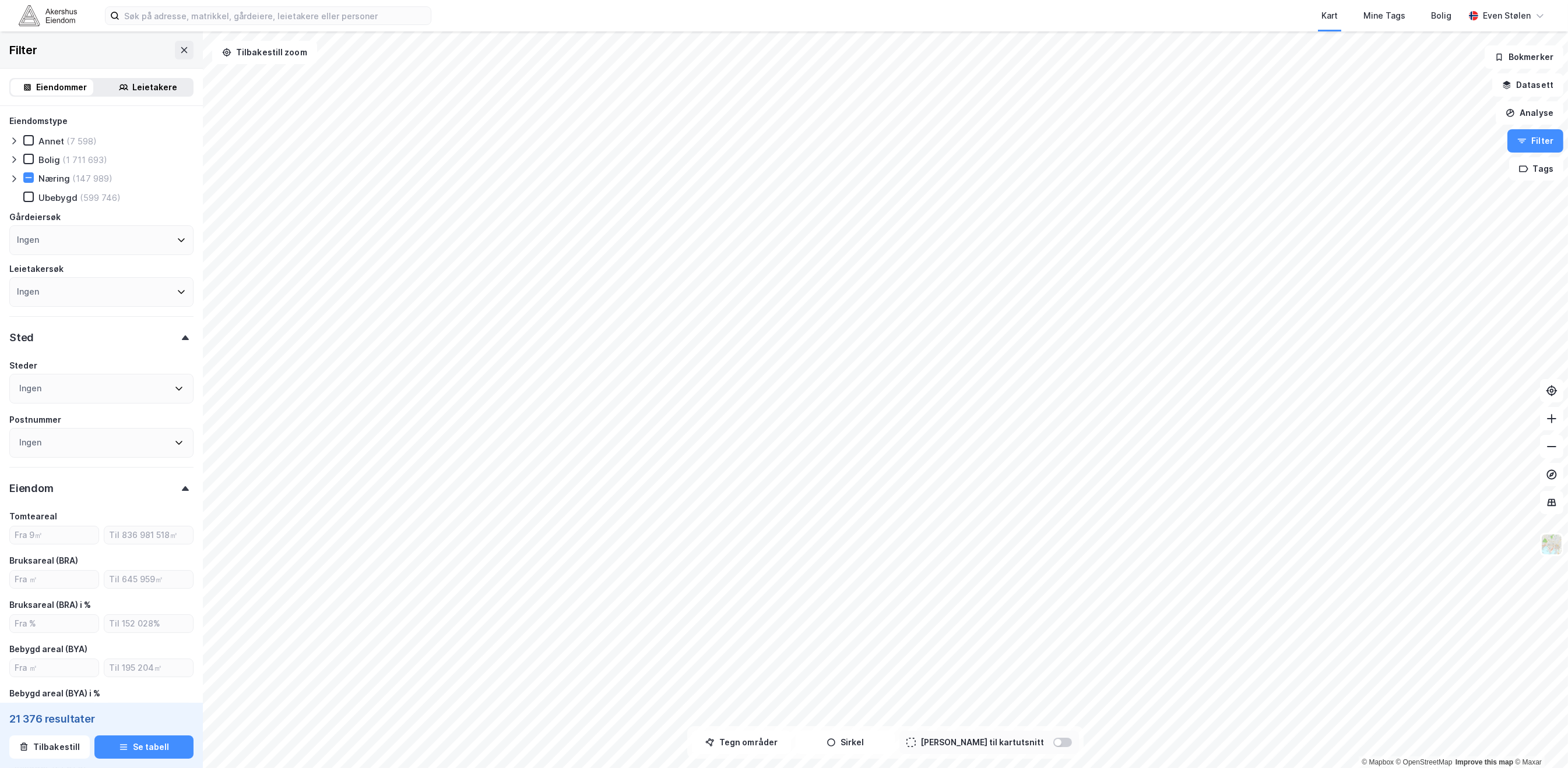
scroll to position [0, 0]
click at [169, 197] on div "Ubebygd (599 746)" at bounding box center [108, 199] width 171 height 11
type input "Inkluder (621 077)"
type input "--- (621 077)"
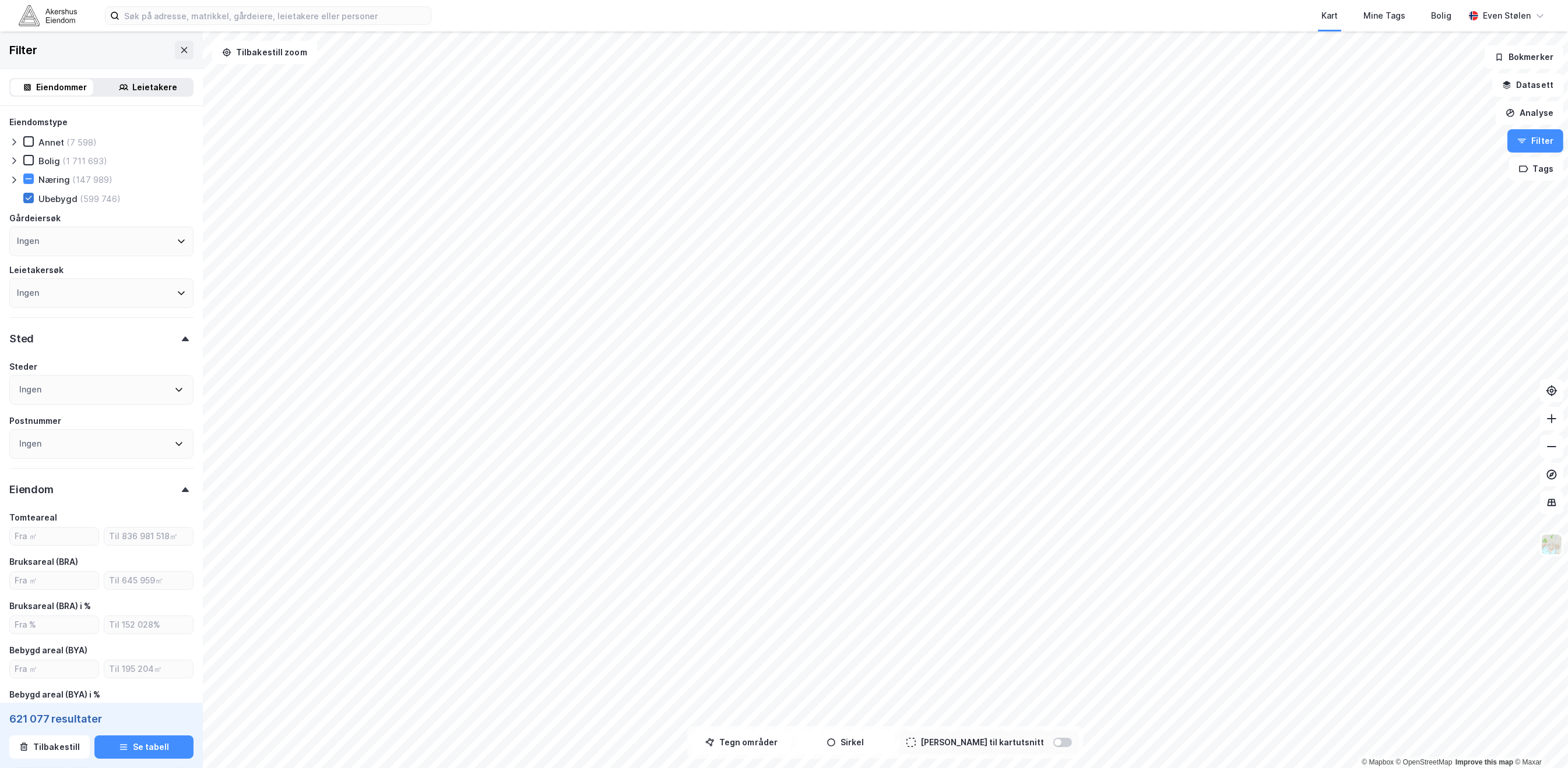
click at [26, 197] on icon at bounding box center [28, 198] width 7 height 4
type input "Inkluder (21 376)"
type input "--- (21 376)"
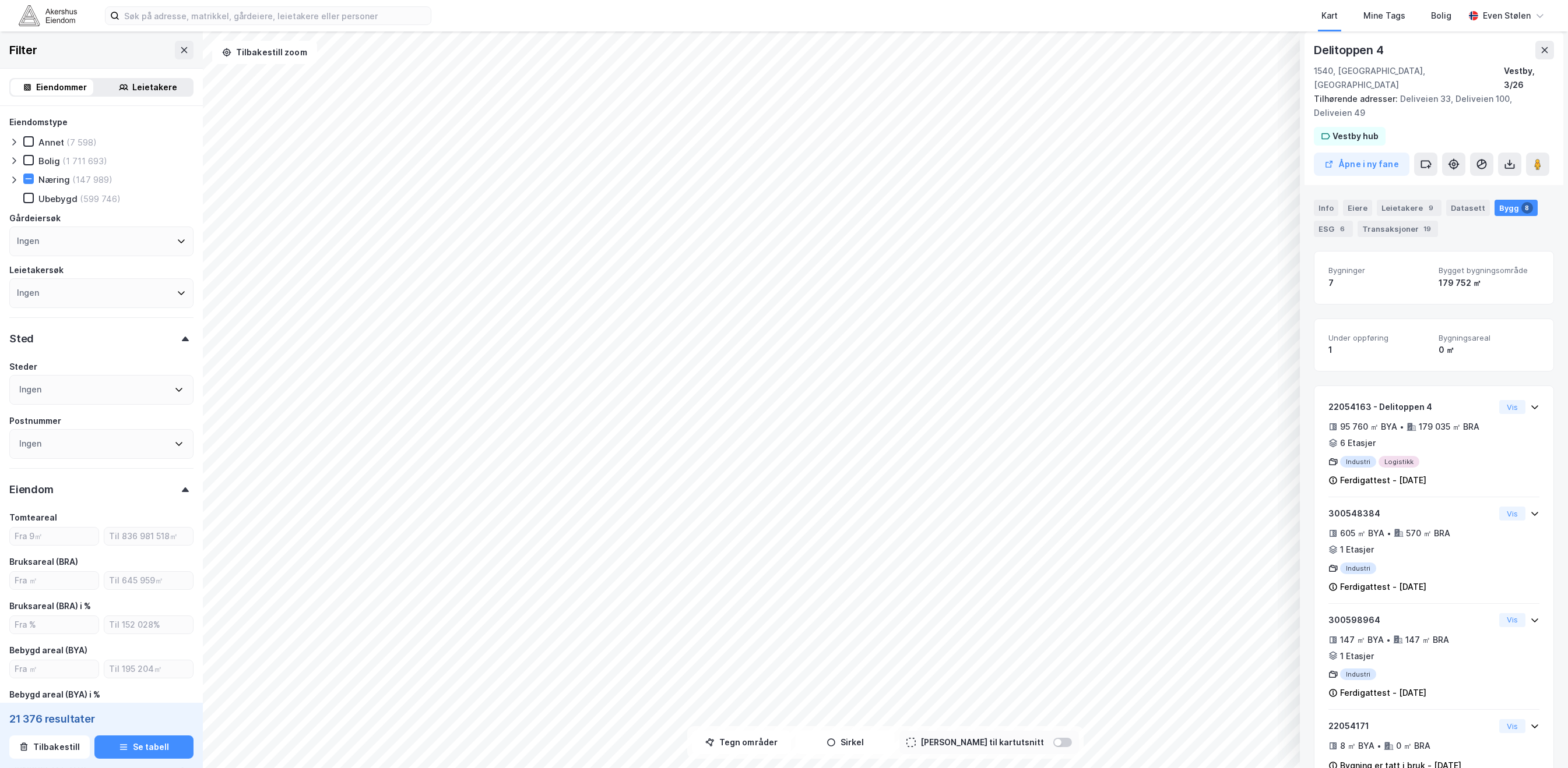
scroll to position [161, 0]
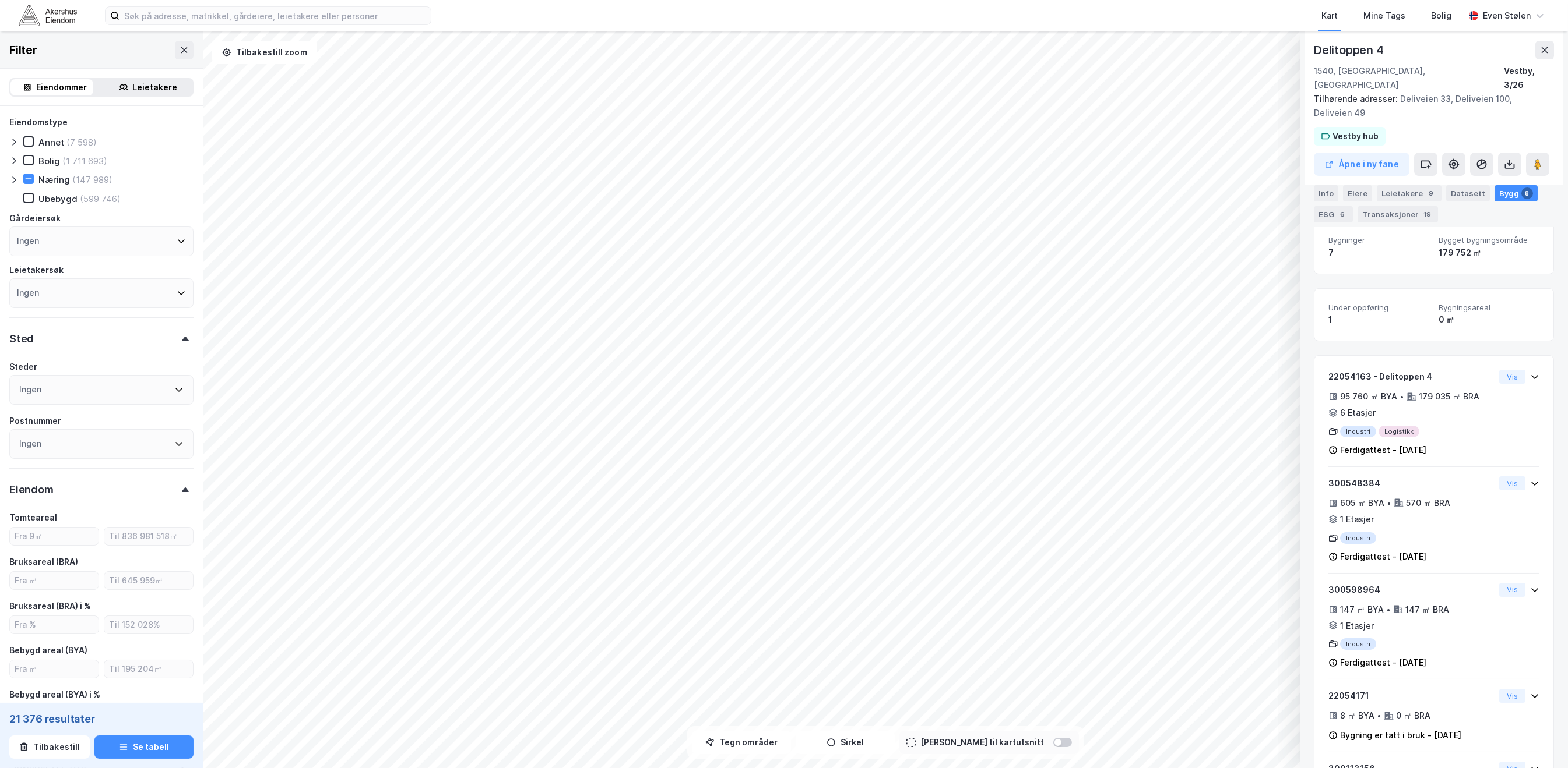
click at [38, 13] on img at bounding box center [48, 16] width 58 height 21
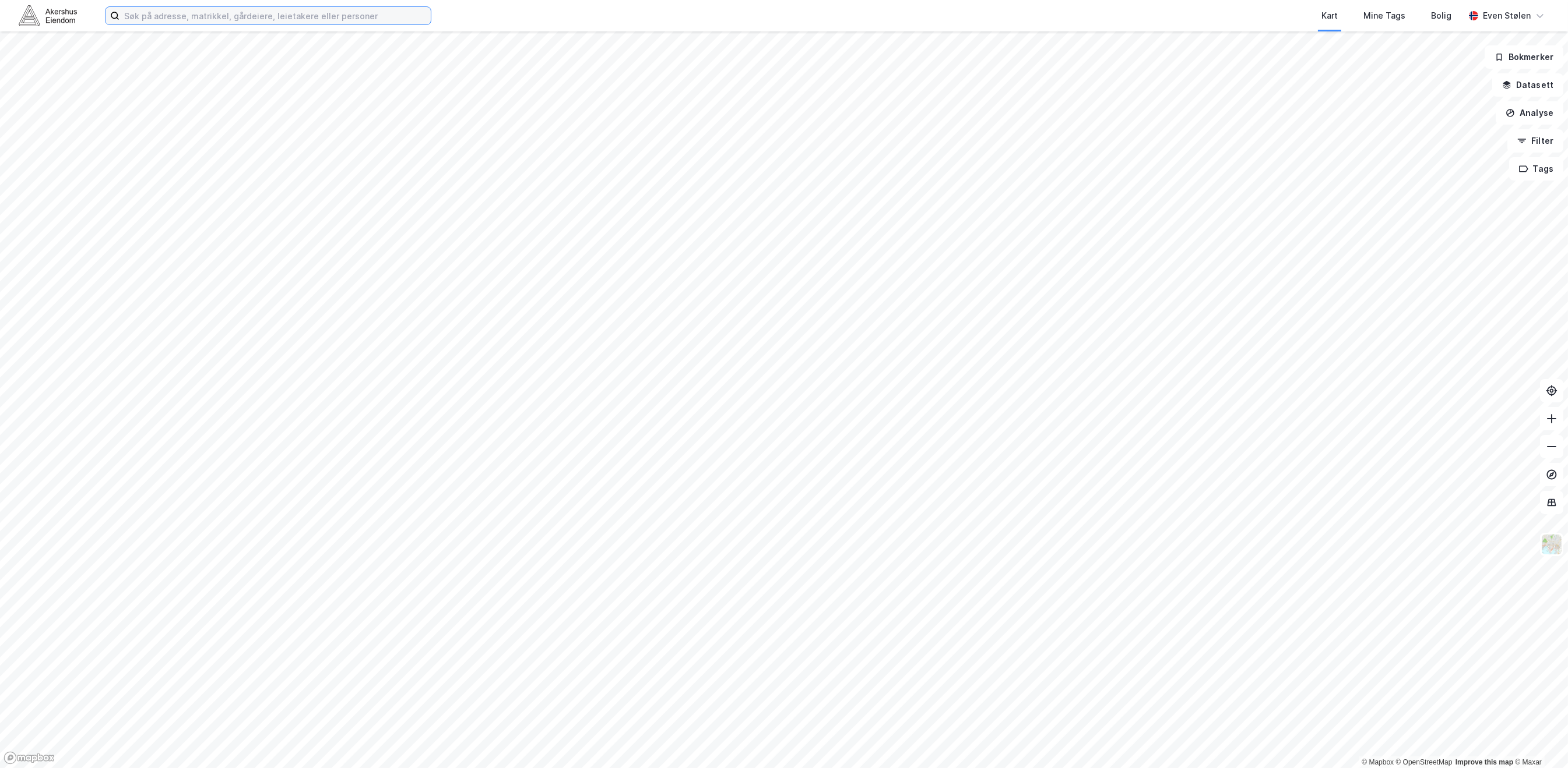
click at [208, 15] on input at bounding box center [275, 15] width 311 height 18
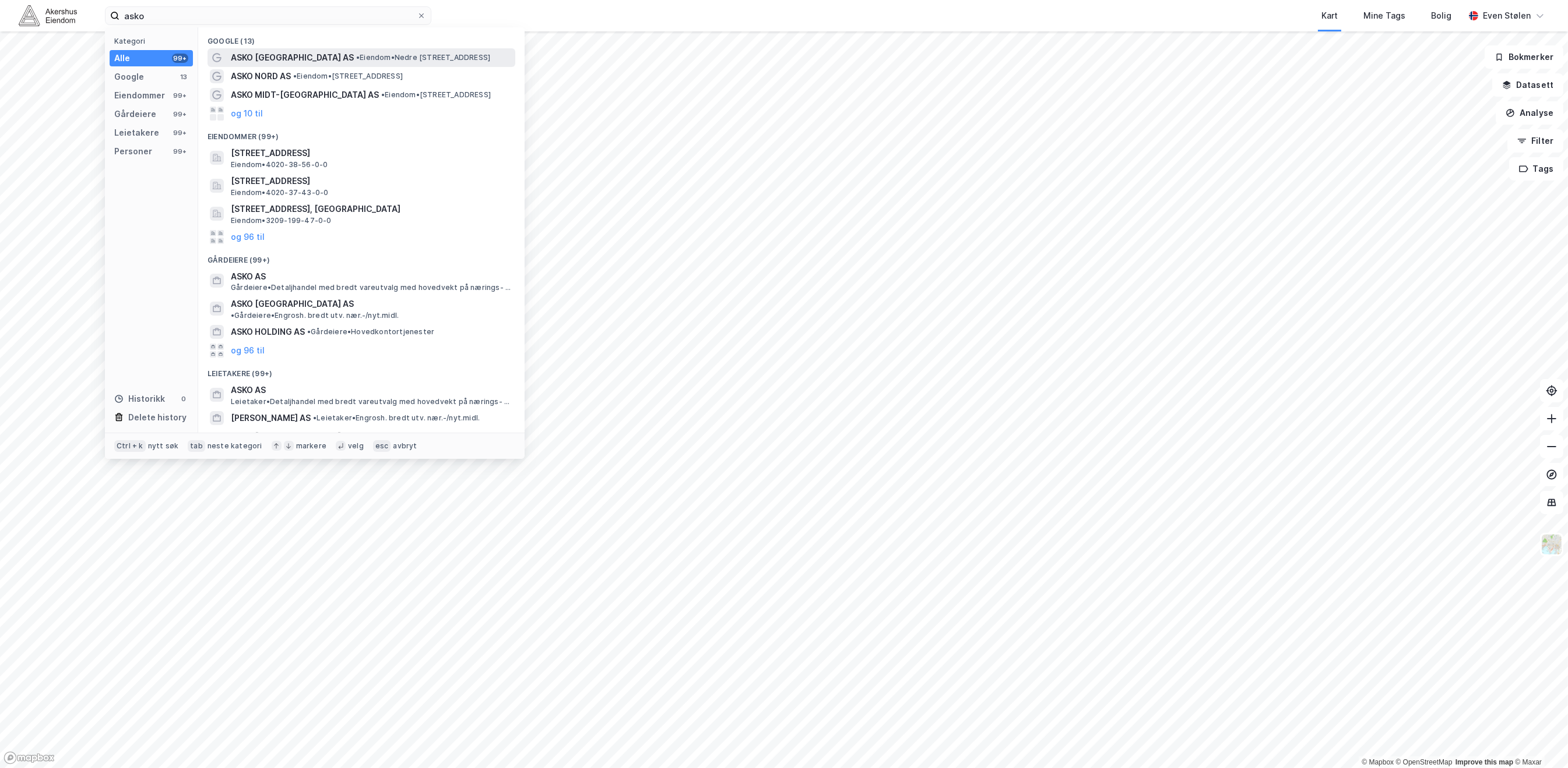
click at [419, 62] on span "• Eiendom • Nedre [STREET_ADDRESS]" at bounding box center [423, 57] width 134 height 9
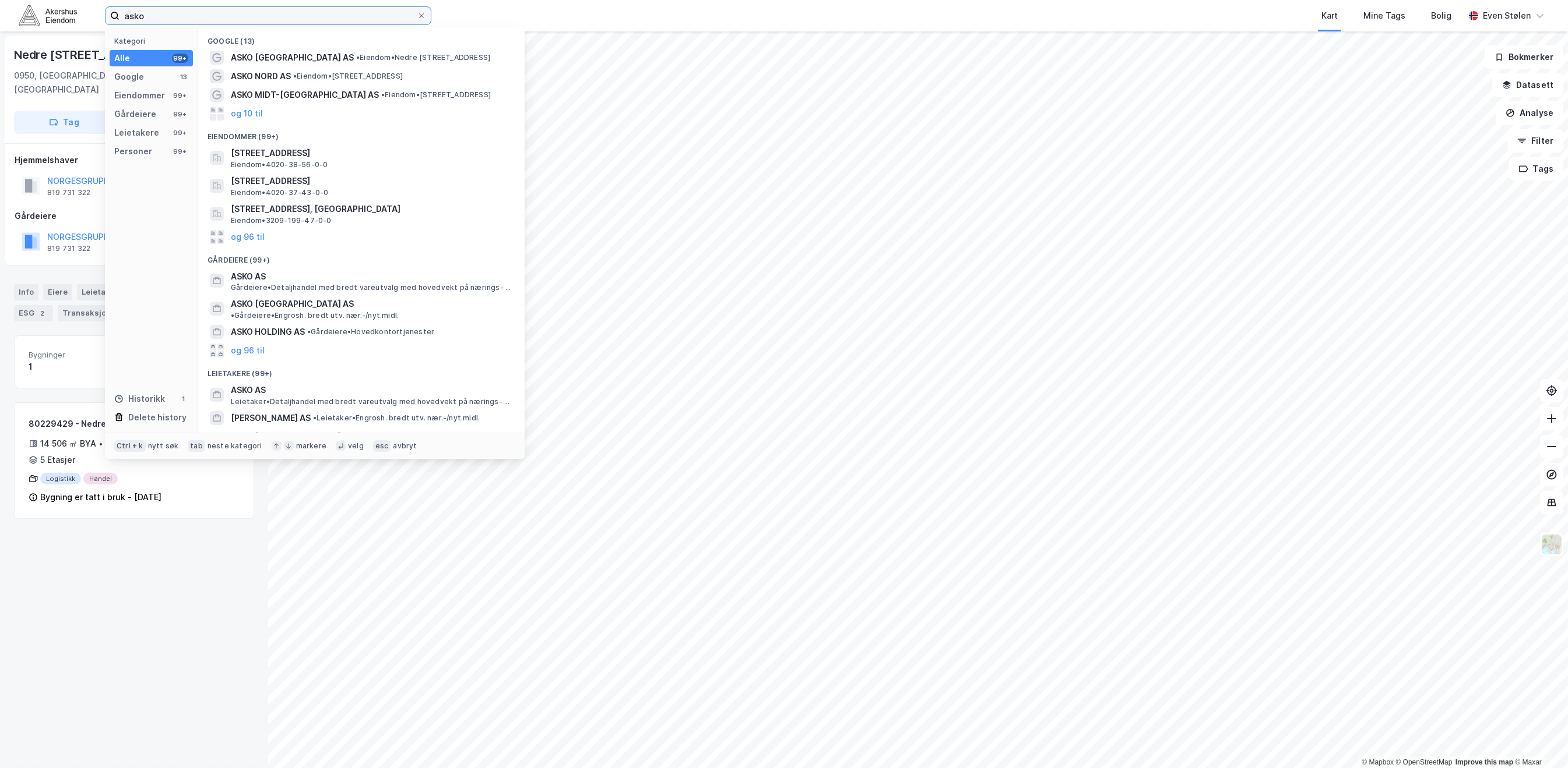
click at [197, 15] on input "asko" at bounding box center [268, 15] width 297 height 18
click at [157, 99] on div "Eiendommer" at bounding box center [140, 95] width 51 height 14
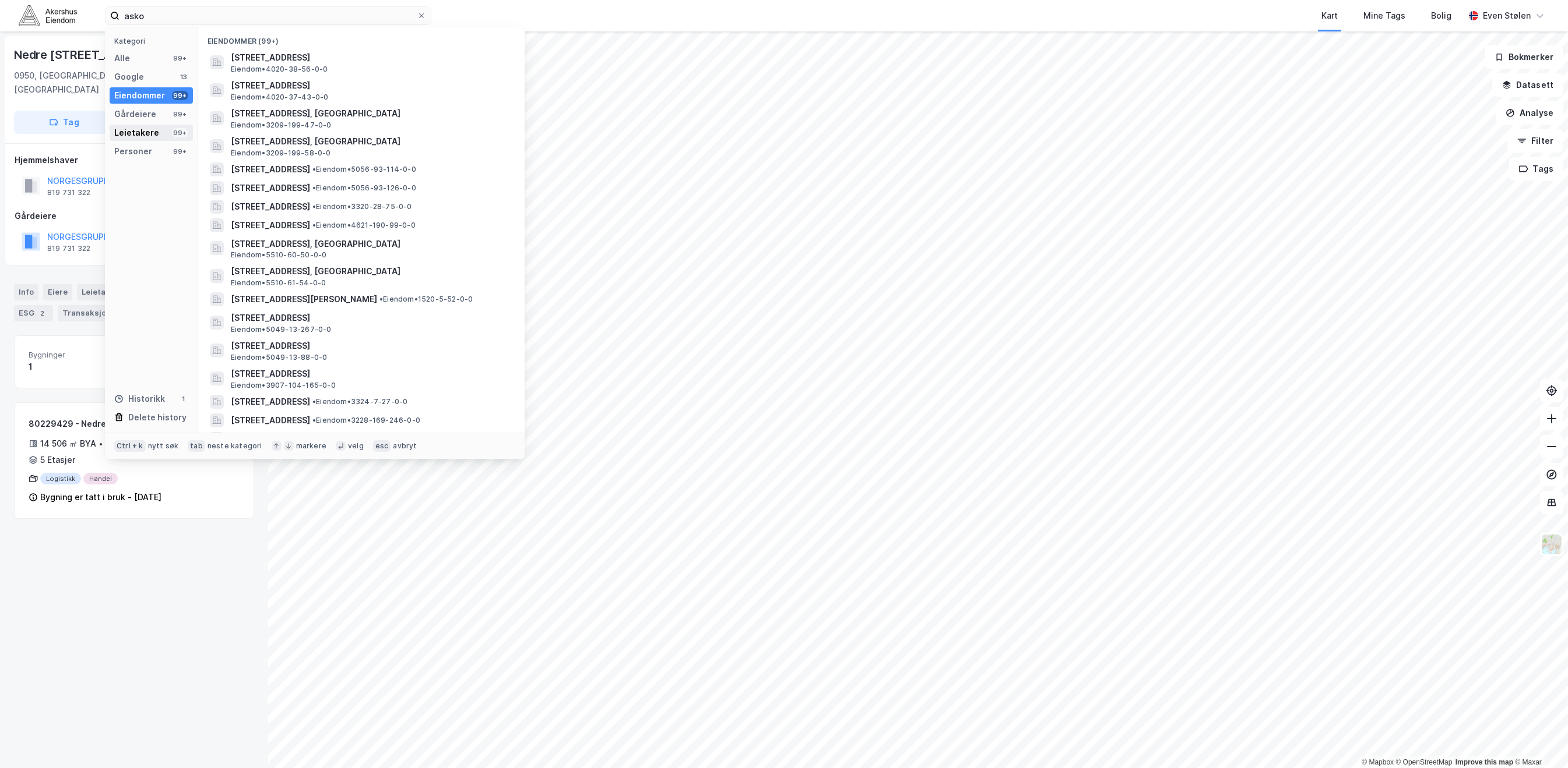
click at [144, 134] on div "Leietakere" at bounding box center [137, 133] width 45 height 14
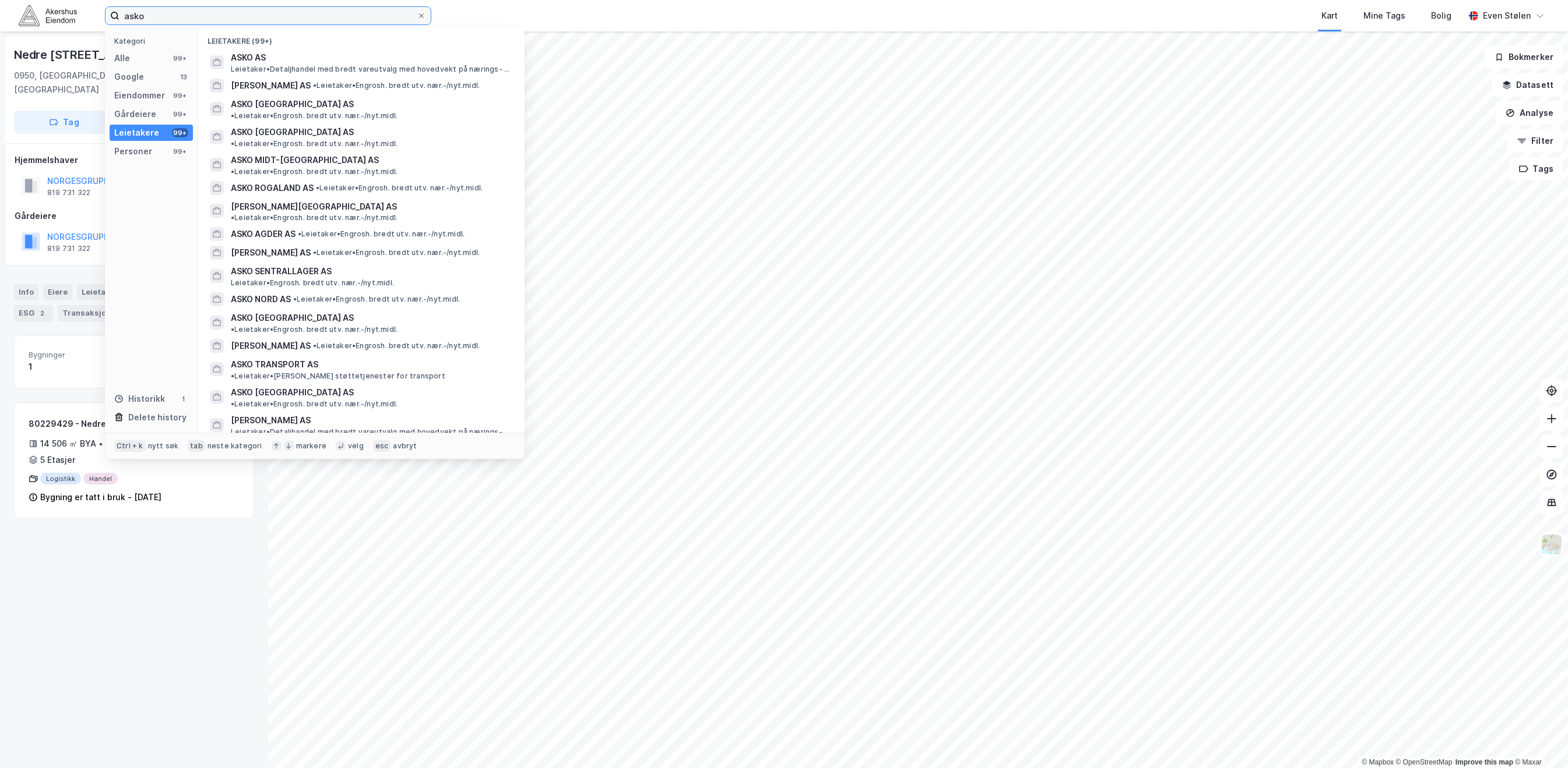
click at [314, 16] on input "asko" at bounding box center [268, 15] width 297 height 18
click at [241, 16] on input "[PERSON_NAME]" at bounding box center [268, 15] width 297 height 18
click at [242, 16] on input "[PERSON_NAME]" at bounding box center [268, 15] width 297 height 18
paste input "[STREET_ADDRESS]"
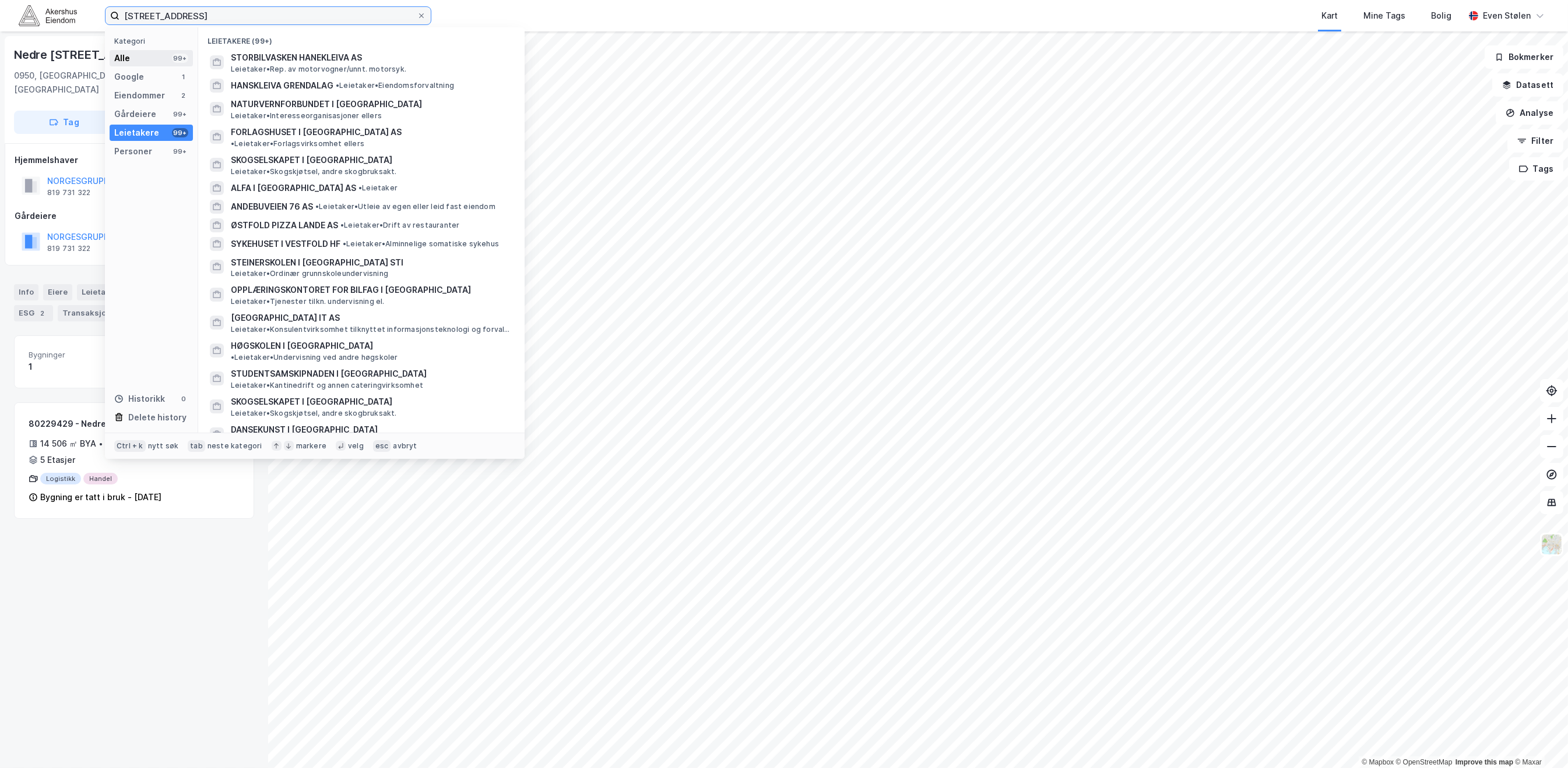
type input "[STREET_ADDRESS]"
click at [122, 51] on div "Alle" at bounding box center [122, 57] width 16 height 14
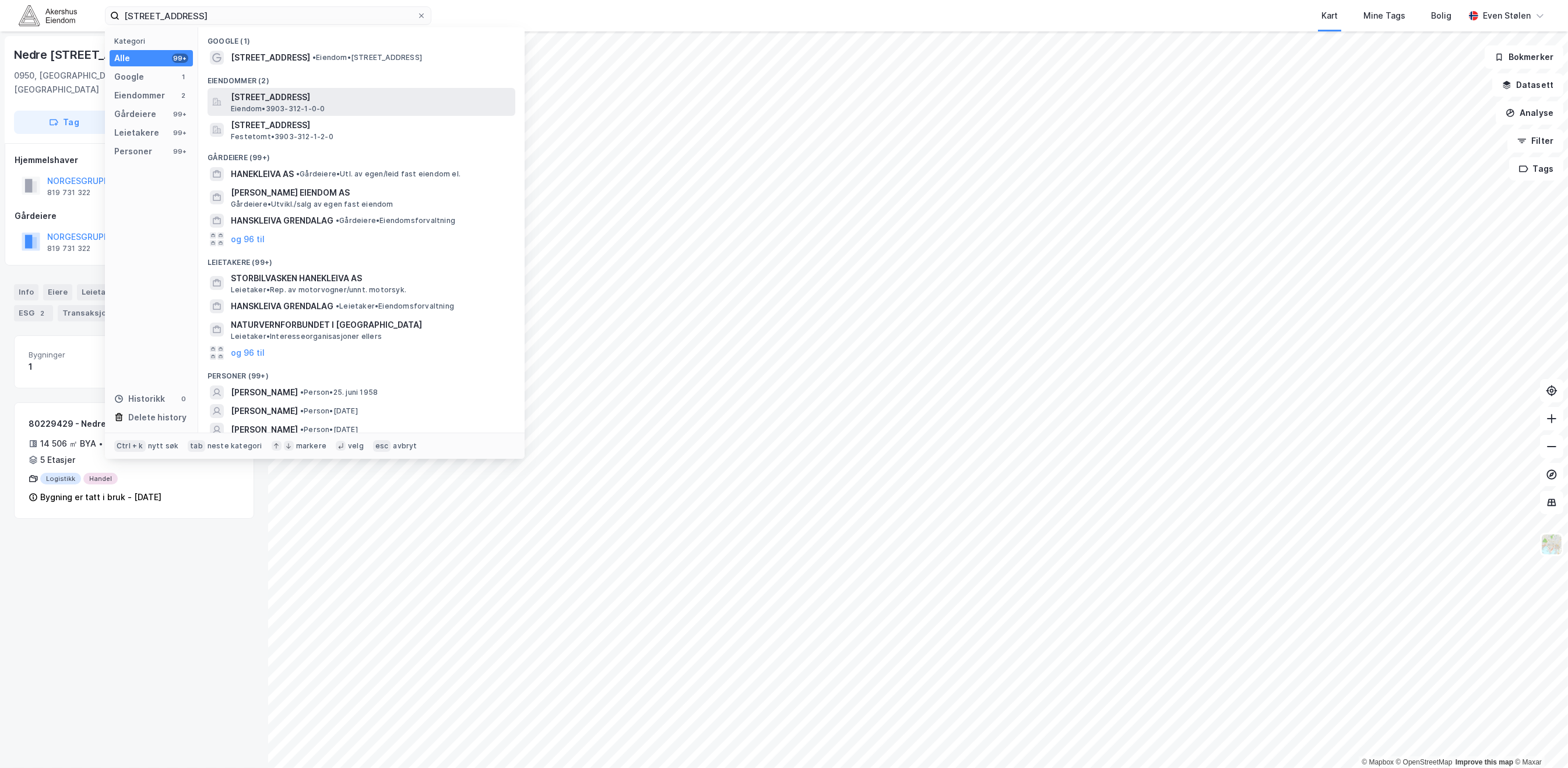
click at [449, 99] on span "[STREET_ADDRESS]" at bounding box center [371, 97] width 280 height 14
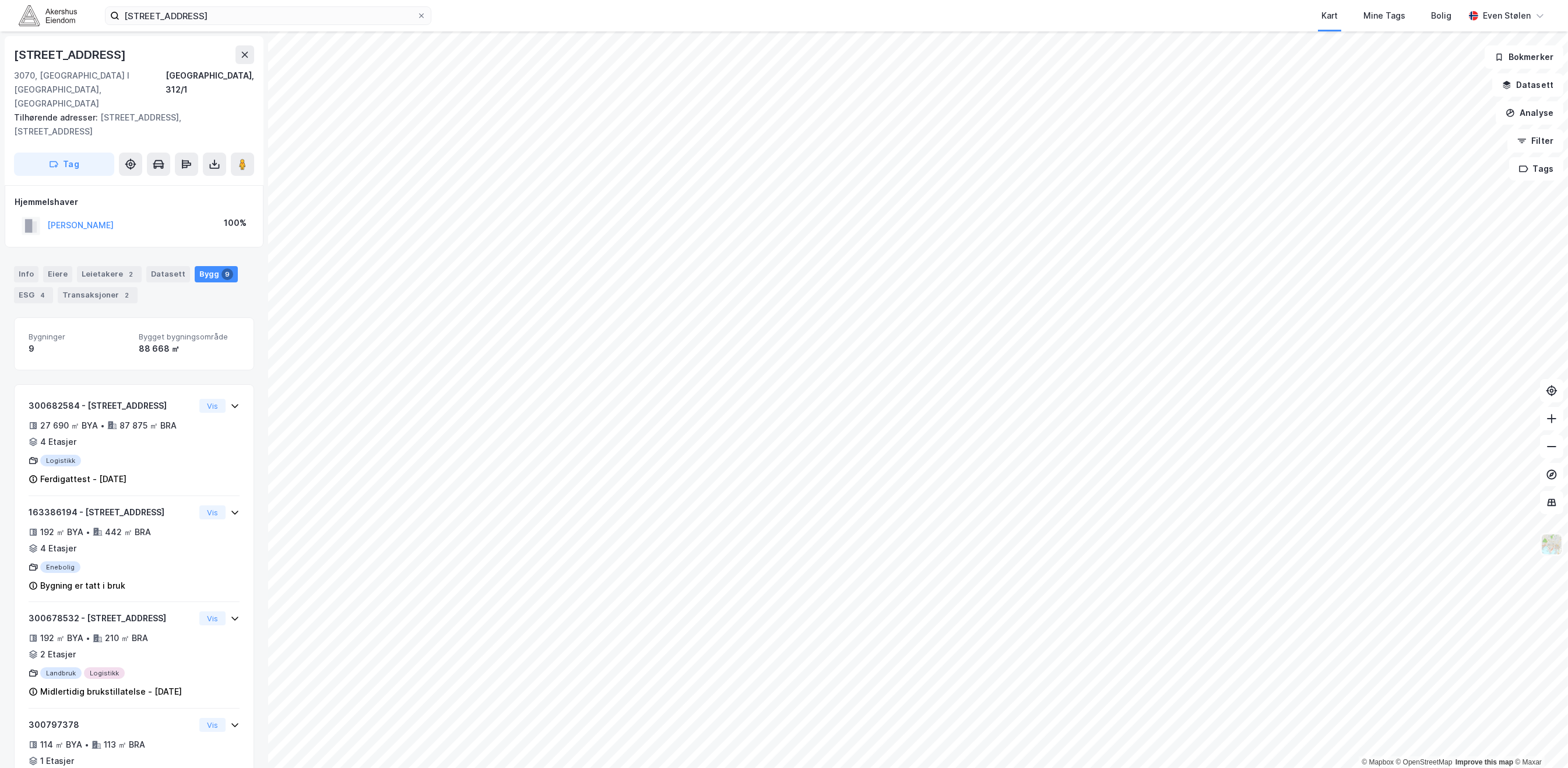
click at [1552, 542] on img at bounding box center [1551, 544] width 22 height 22
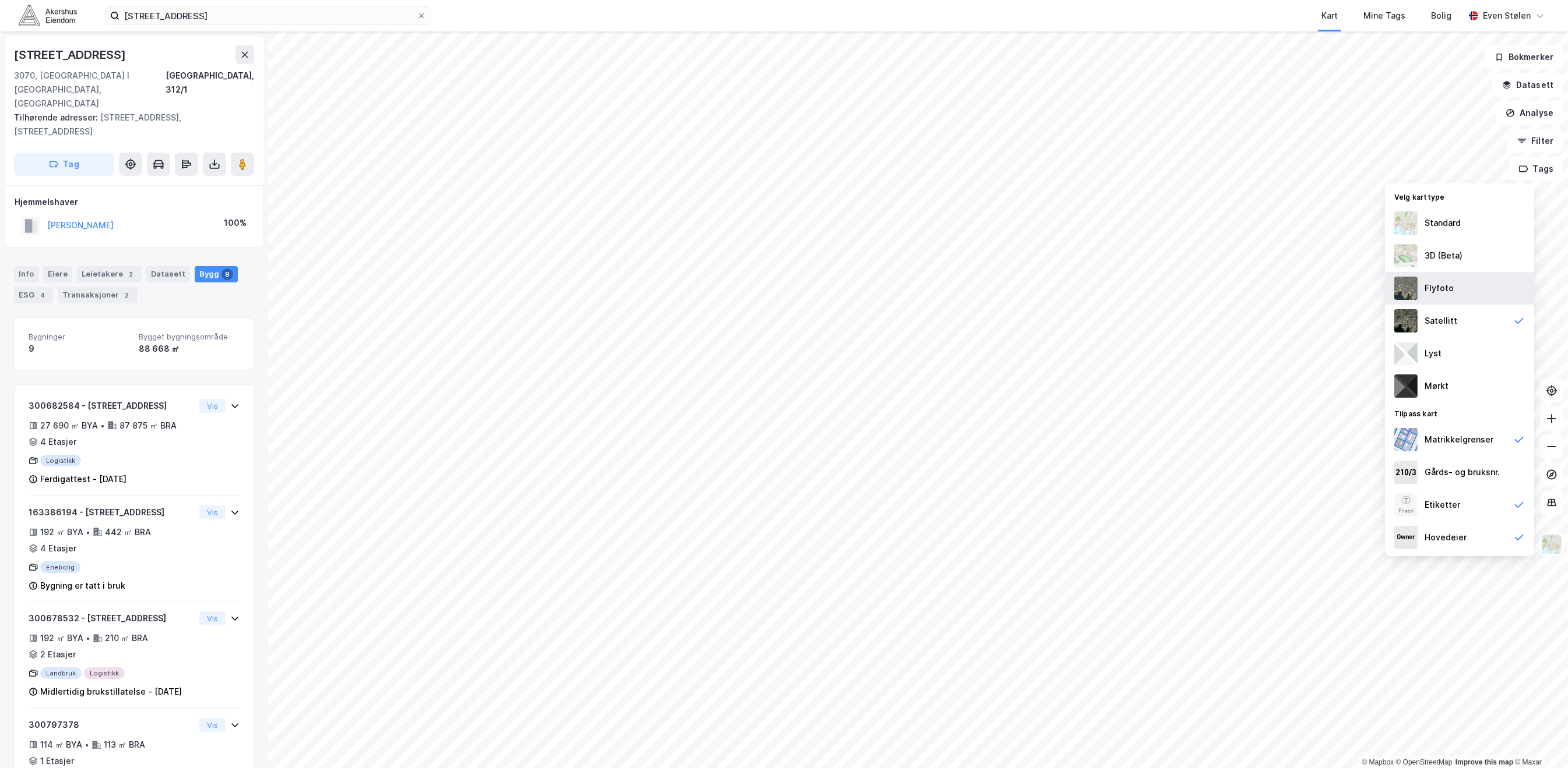
click at [1461, 291] on div "Flyfoto" at bounding box center [1460, 288] width 149 height 33
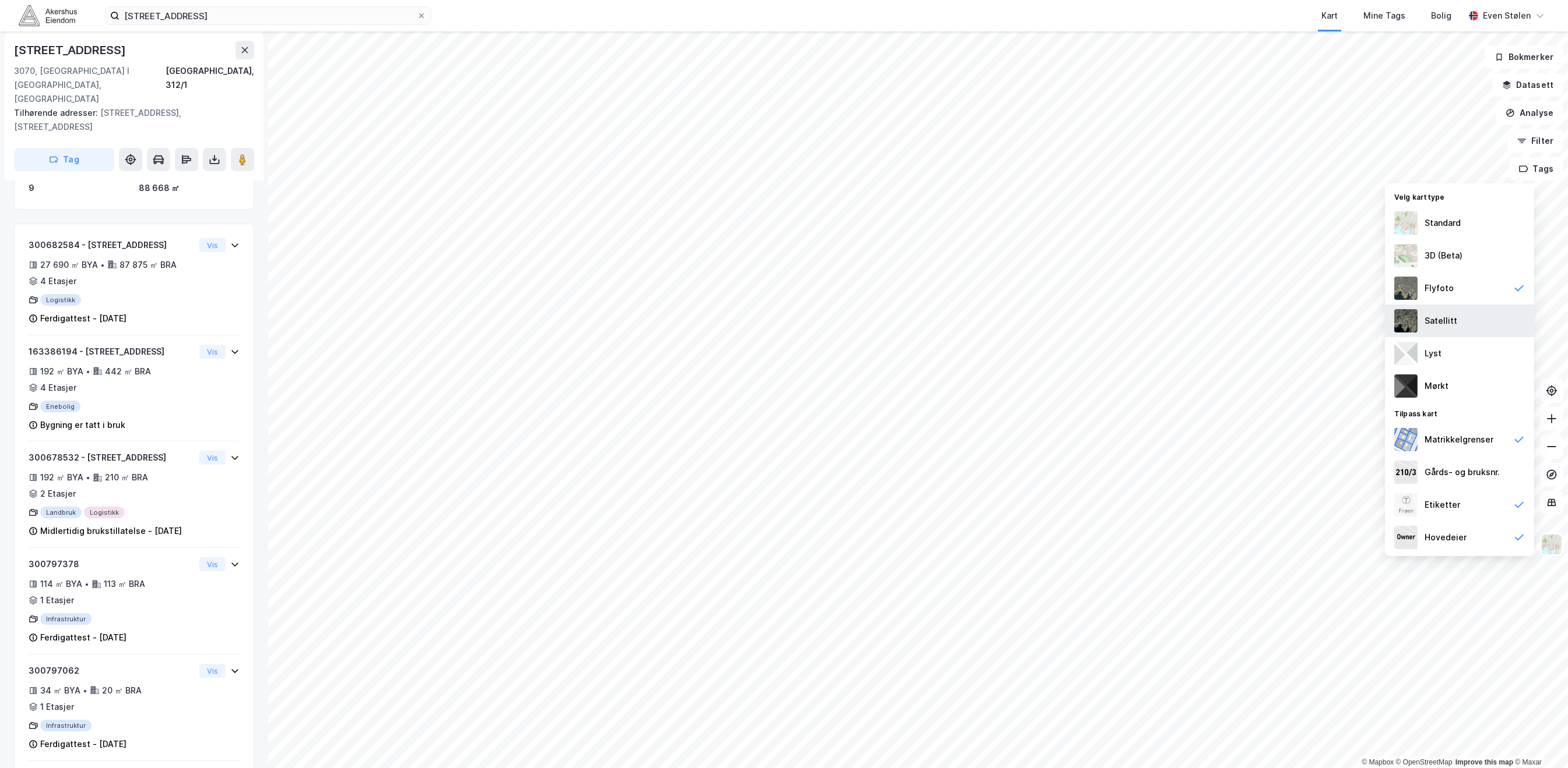
click at [1462, 318] on div "Satellitt" at bounding box center [1460, 320] width 149 height 33
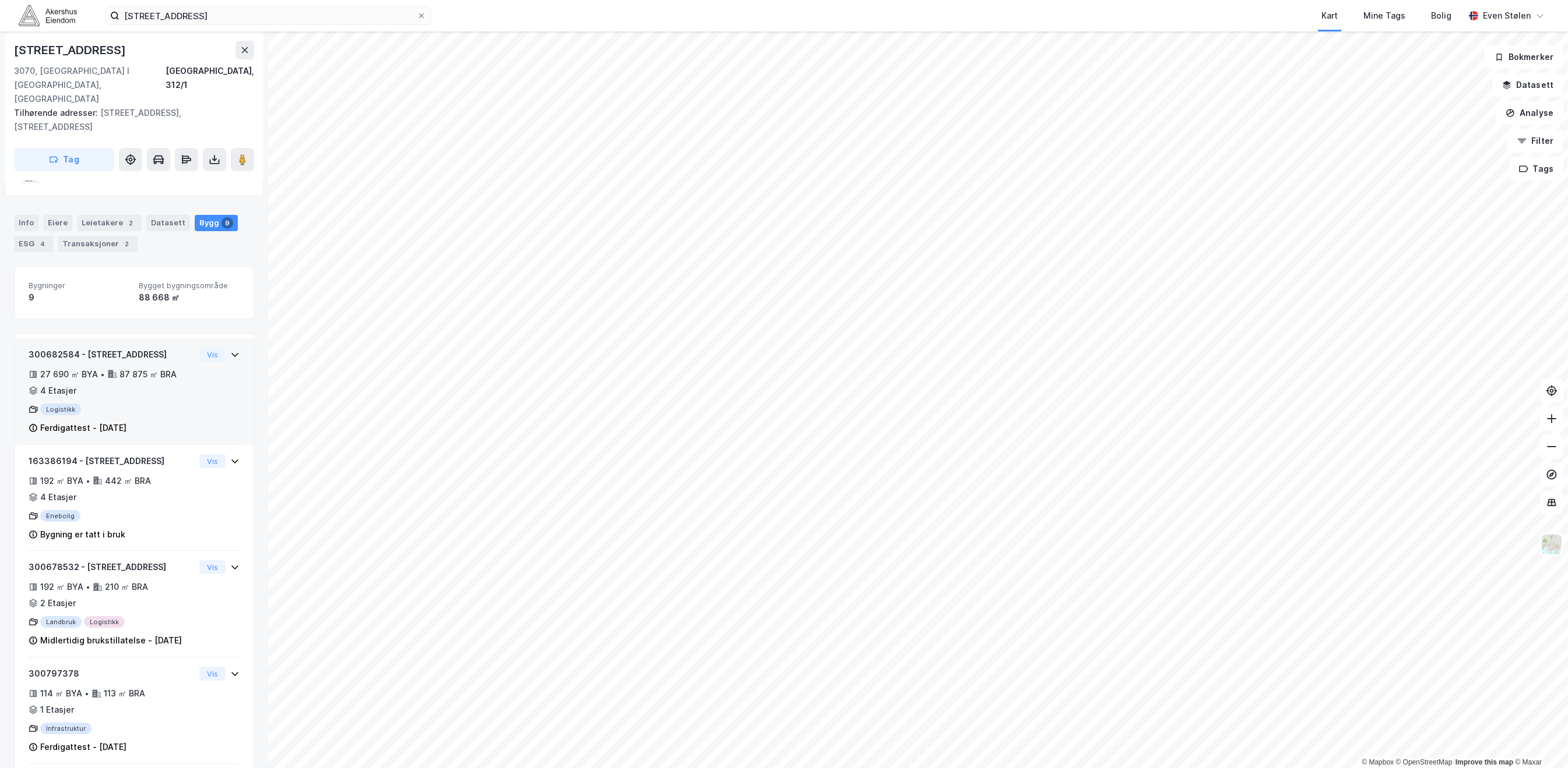
scroll to position [0, 0]
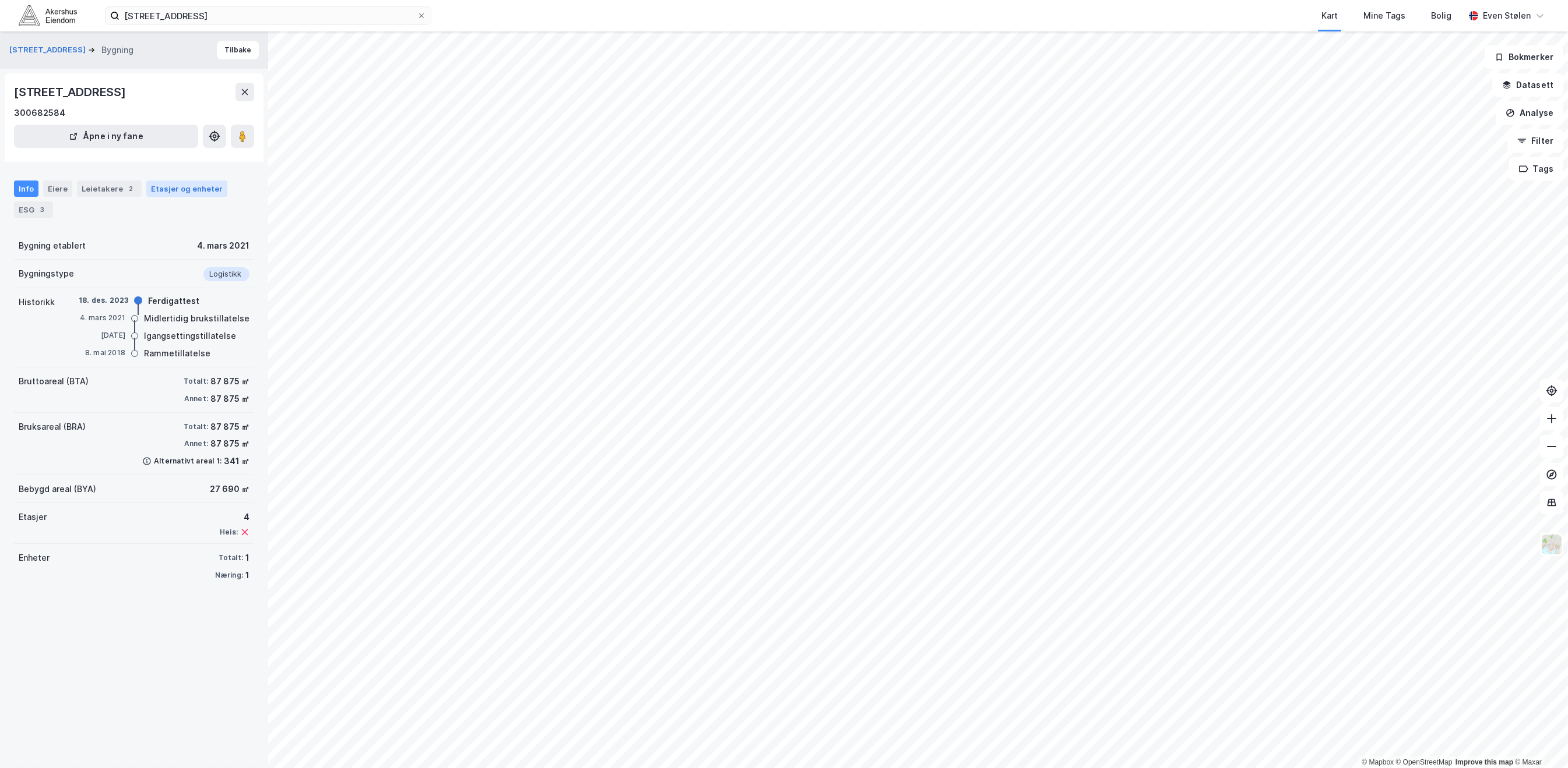
click at [167, 184] on div "Etasjer og enheter" at bounding box center [187, 188] width 72 height 10
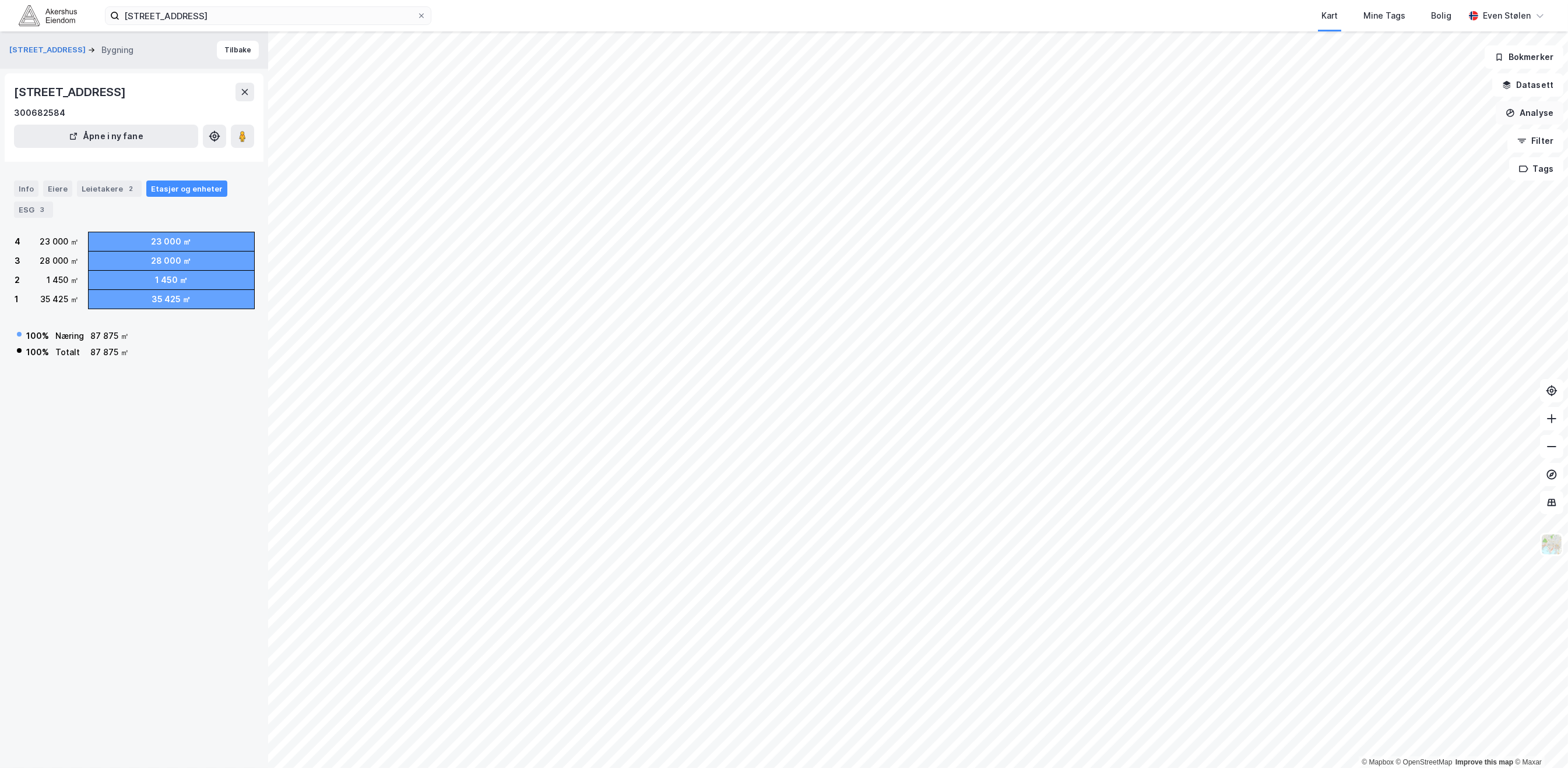
click at [1530, 108] on button "Analyse" at bounding box center [1529, 113] width 68 height 24
click at [1425, 135] on div "Tegn område" at bounding box center [1428, 138] width 102 height 10
